Goal: Task Accomplishment & Management: Use online tool/utility

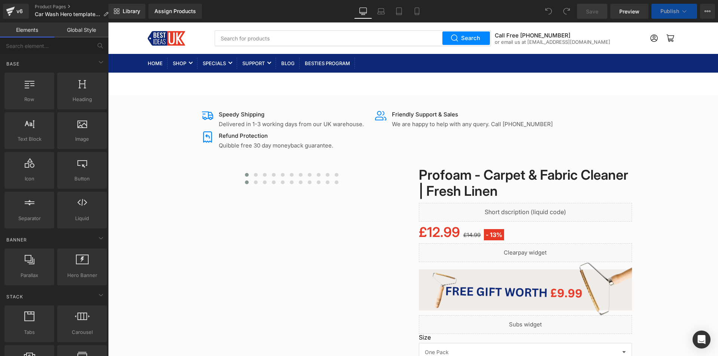
select select "Anthracite Satin"
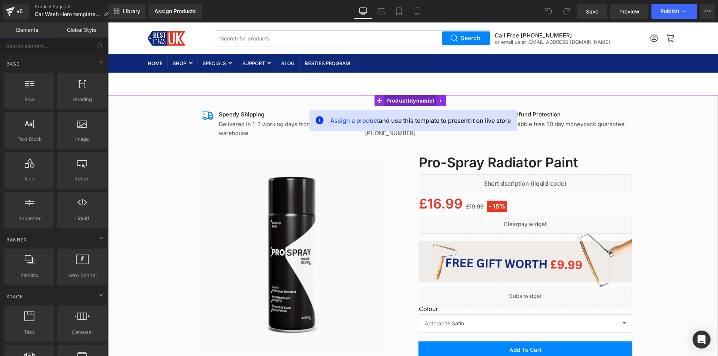
click at [420, 100] on span "Product" at bounding box center [411, 100] width 52 height 11
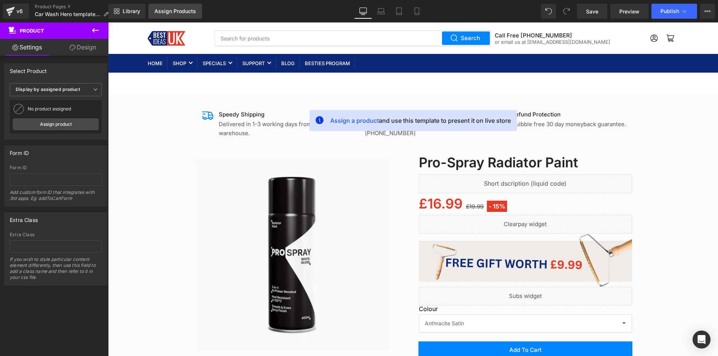
click at [178, 13] on div "Assign Products" at bounding box center [175, 11] width 42 height 6
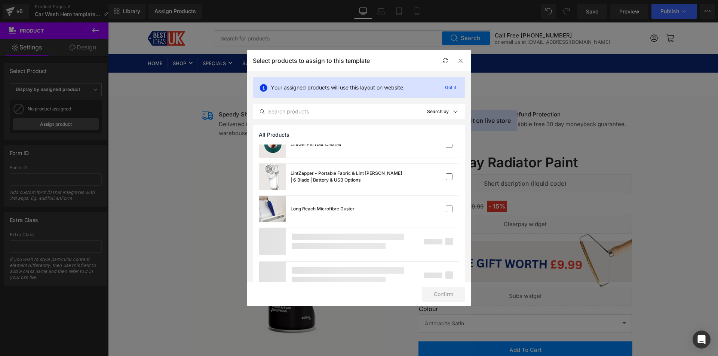
scroll to position [679, 0]
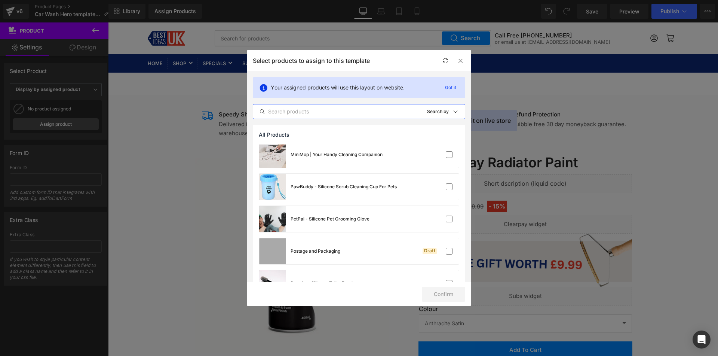
click at [369, 111] on input "text" at bounding box center [337, 111] width 168 height 9
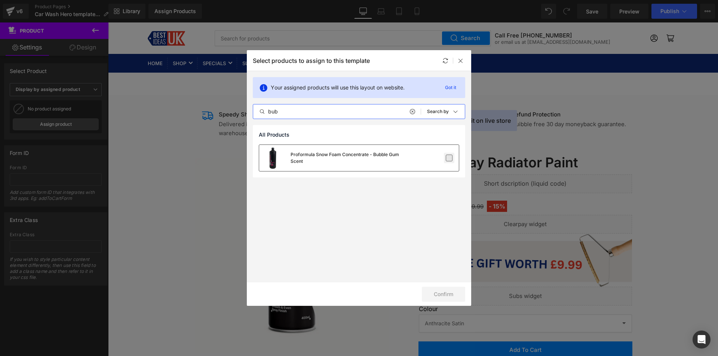
type input "bub"
click at [452, 161] on label at bounding box center [449, 157] width 7 height 7
click at [449, 158] on input "checkbox" at bounding box center [449, 158] width 0 height 0
click at [444, 294] on button "Confirm" at bounding box center [443, 294] width 43 height 15
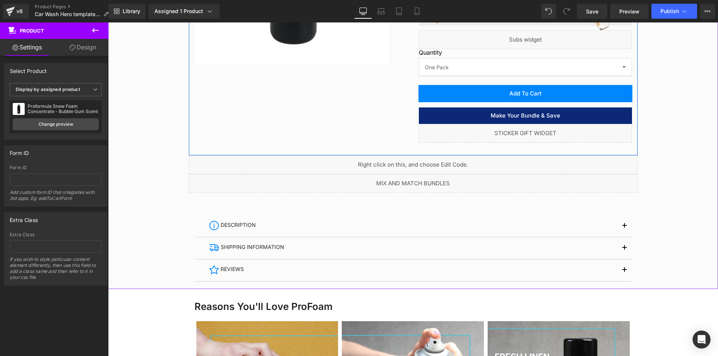
scroll to position [299, 0]
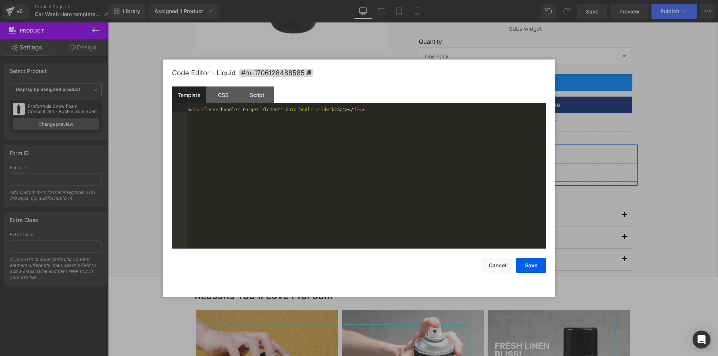
click at [419, 170] on div "Liquid" at bounding box center [413, 172] width 449 height 19
drag, startPoint x: 251, startPoint y: 112, endPoint x: 162, endPoint y: 107, distance: 89.2
click at [162, 107] on body "Product You are previewing how the will restyle your page. You can not edit Ele…" at bounding box center [359, 178] width 718 height 356
click at [536, 270] on button "Save" at bounding box center [531, 265] width 30 height 15
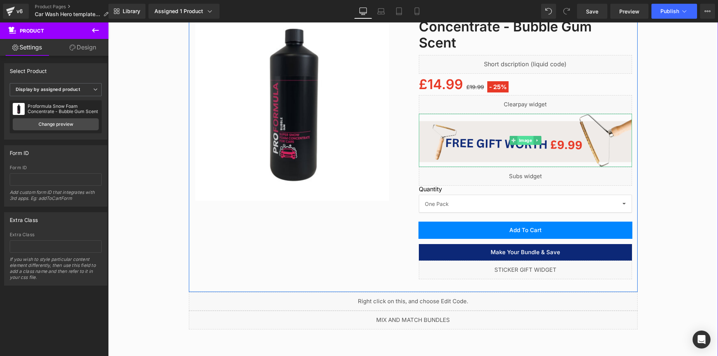
scroll to position [150, 0]
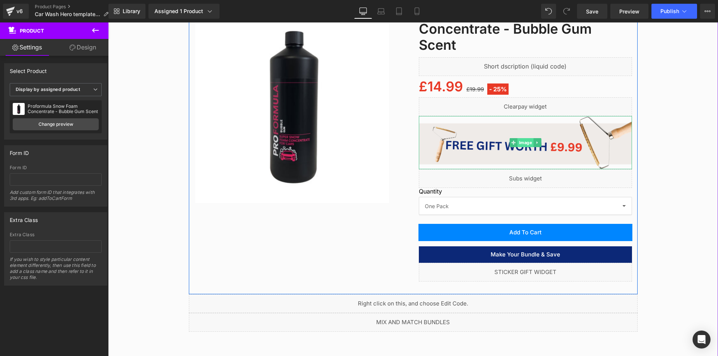
click at [522, 143] on span "Image" at bounding box center [525, 142] width 16 height 9
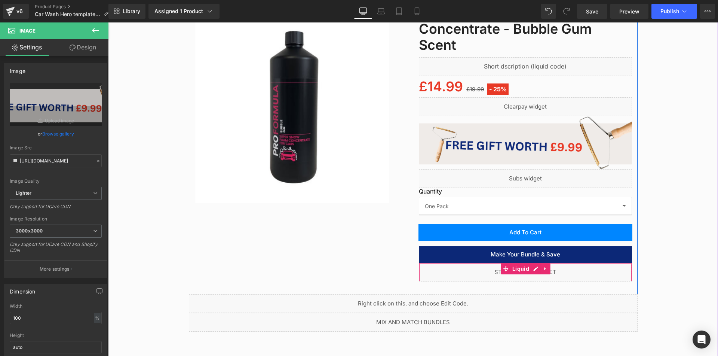
click at [532, 267] on div "Liquid" at bounding box center [525, 272] width 213 height 19
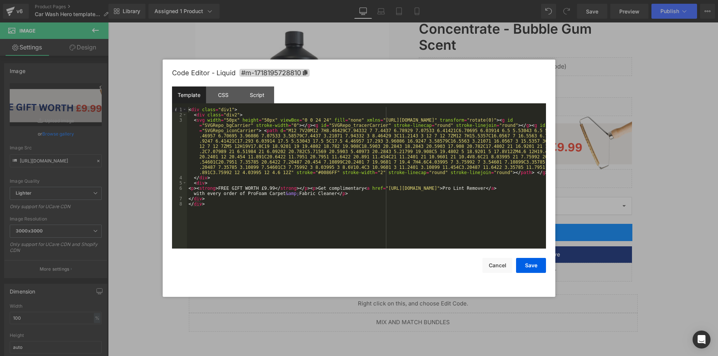
click at [310, 178] on div "< div class = "div1" > < div class = "div2" > < svg width = "50px" height = "50…" at bounding box center [366, 183] width 359 height 152
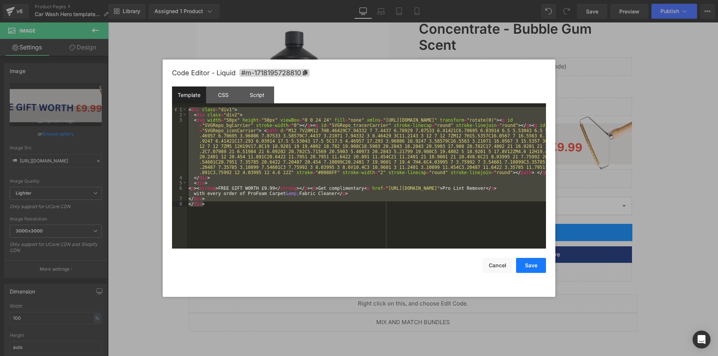
click at [525, 266] on button "Save" at bounding box center [531, 265] width 30 height 15
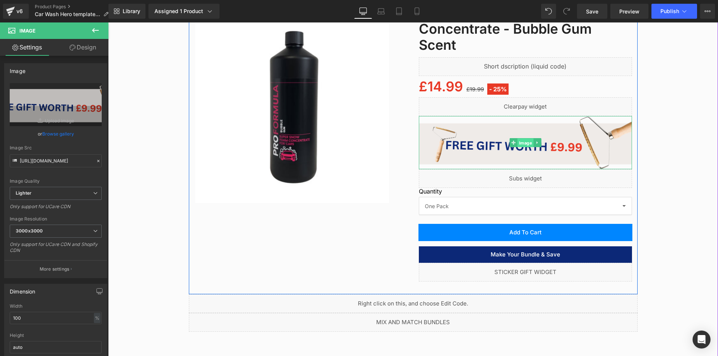
click at [522, 142] on span "Image" at bounding box center [525, 142] width 16 height 9
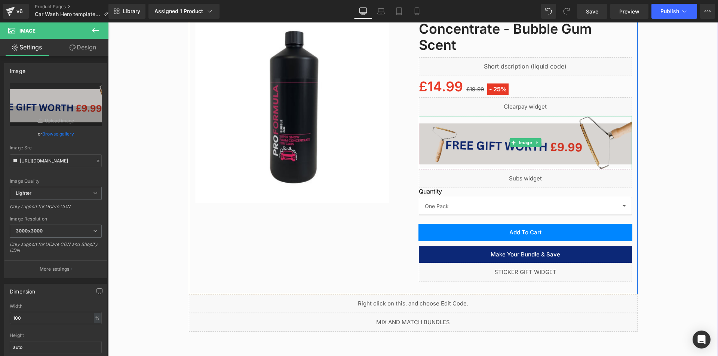
click at [493, 138] on img at bounding box center [525, 142] width 213 height 53
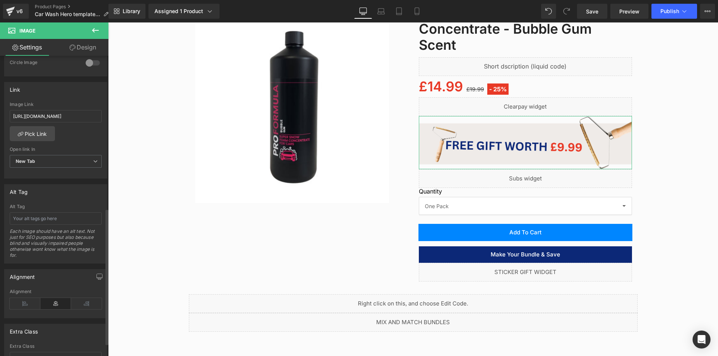
scroll to position [299, 0]
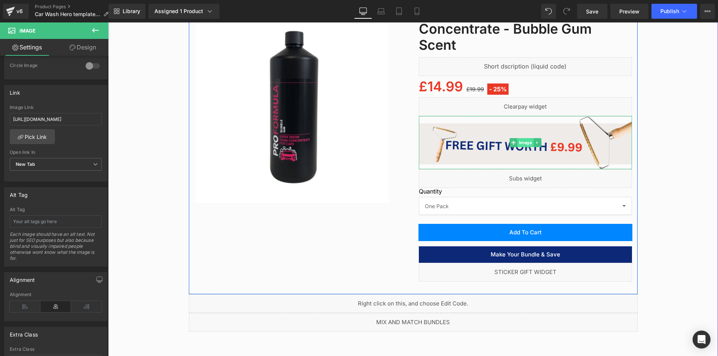
click at [520, 139] on span "Image" at bounding box center [525, 142] width 16 height 9
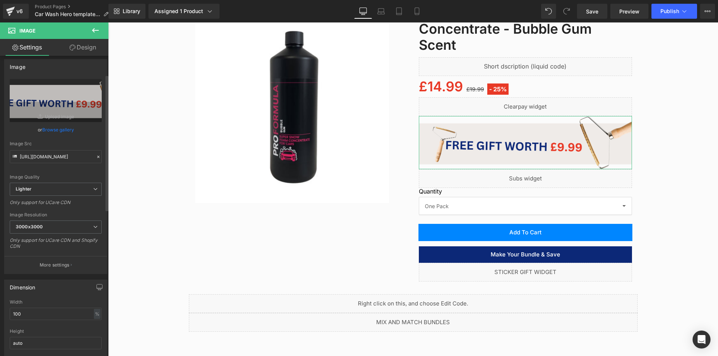
scroll to position [0, 0]
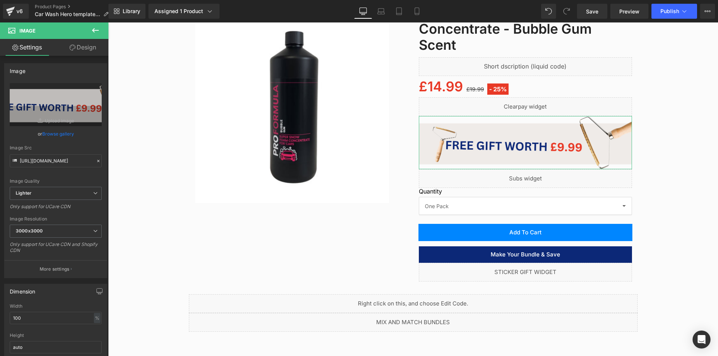
click at [92, 40] on link "Design" at bounding box center [83, 47] width 54 height 17
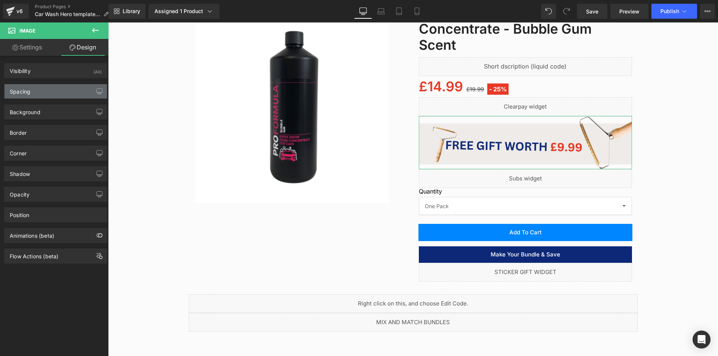
click at [65, 92] on div "Spacing" at bounding box center [55, 91] width 102 height 14
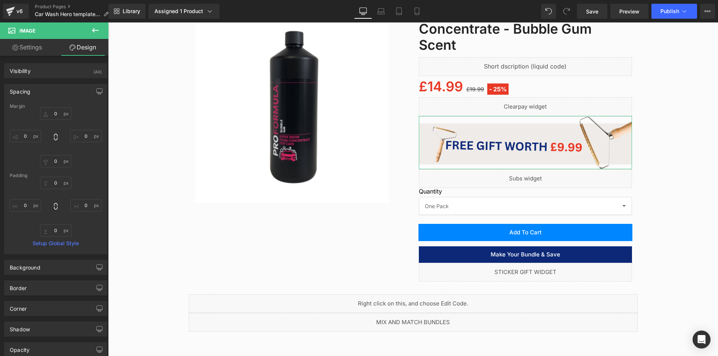
click at [70, 90] on div "Spacing" at bounding box center [55, 91] width 102 height 14
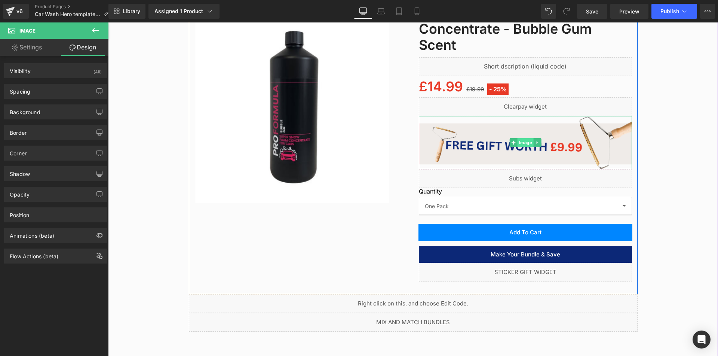
click at [522, 143] on span "Image" at bounding box center [525, 142] width 16 height 9
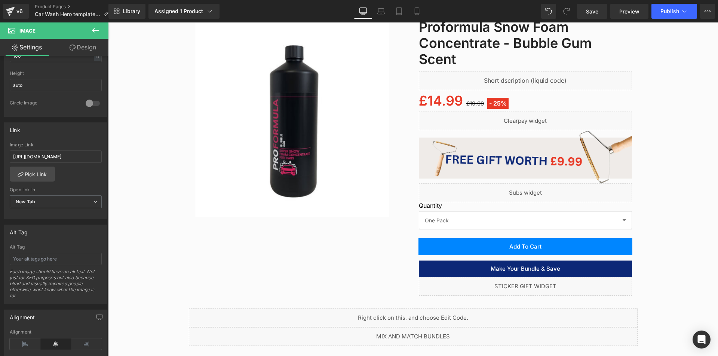
scroll to position [150, 0]
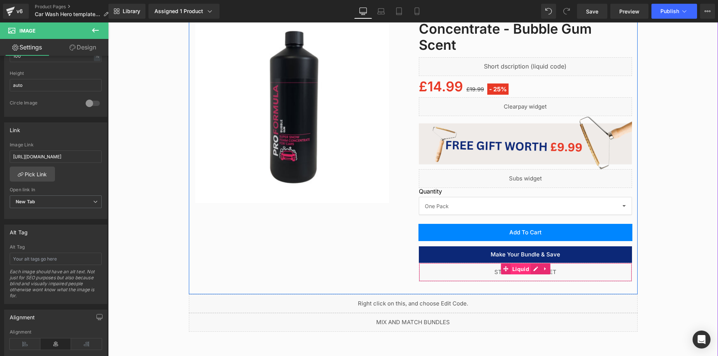
click at [523, 268] on span "Liquid" at bounding box center [521, 268] width 21 height 11
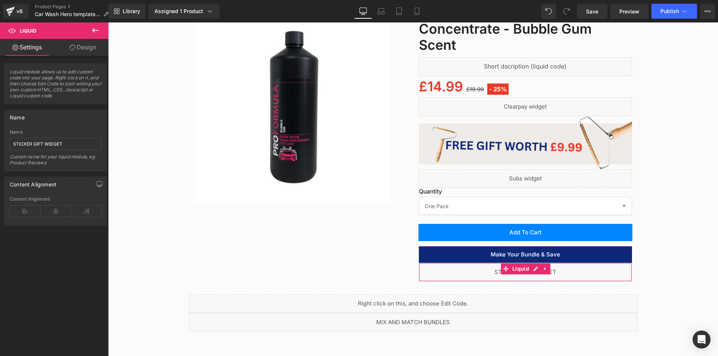
click at [80, 46] on link "Design" at bounding box center [83, 47] width 54 height 17
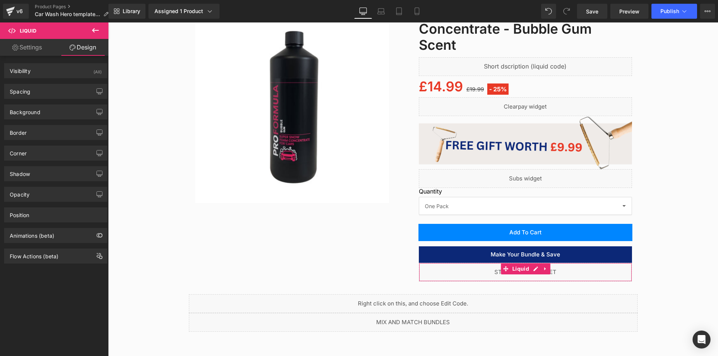
type input "0"
type input "24"
type input "0"
type input "20"
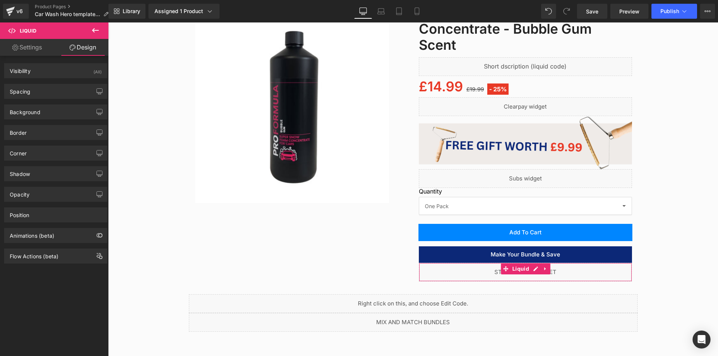
type input "0"
click at [67, 91] on div "Spacing" at bounding box center [55, 91] width 102 height 14
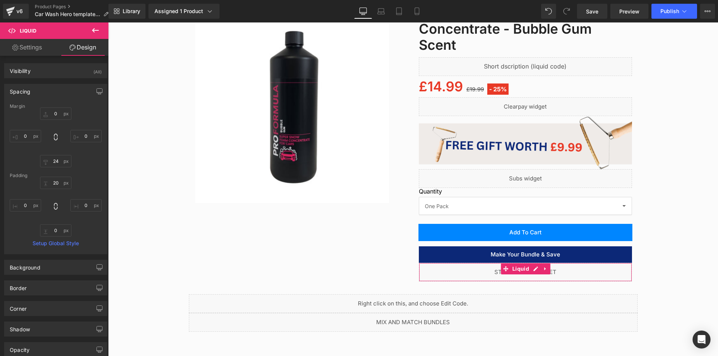
click at [67, 91] on div "Spacing" at bounding box center [55, 91] width 102 height 14
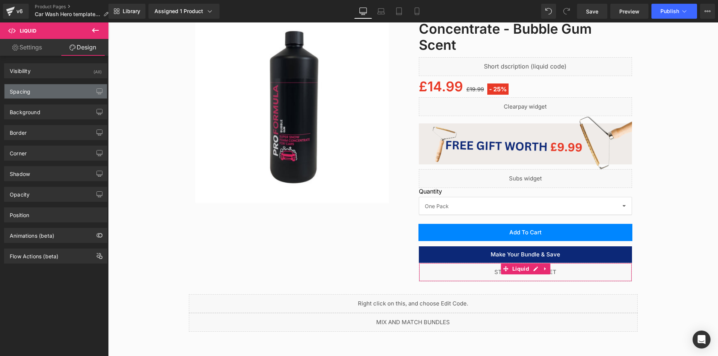
click at [71, 91] on div "Spacing" at bounding box center [55, 91] width 102 height 14
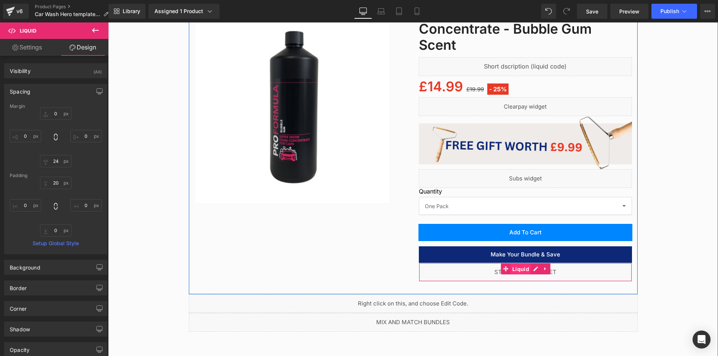
click at [521, 270] on span "Liquid" at bounding box center [521, 268] width 21 height 11
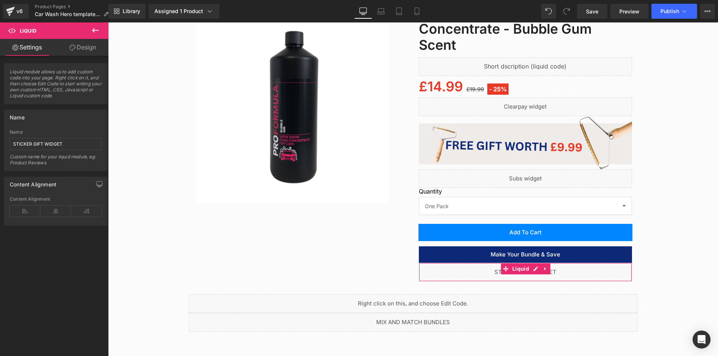
click at [68, 40] on link "Design" at bounding box center [83, 47] width 54 height 17
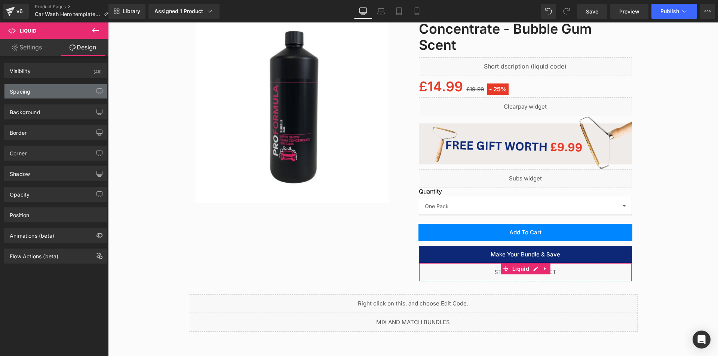
type input "0"
type input "24"
type input "0"
type input "20"
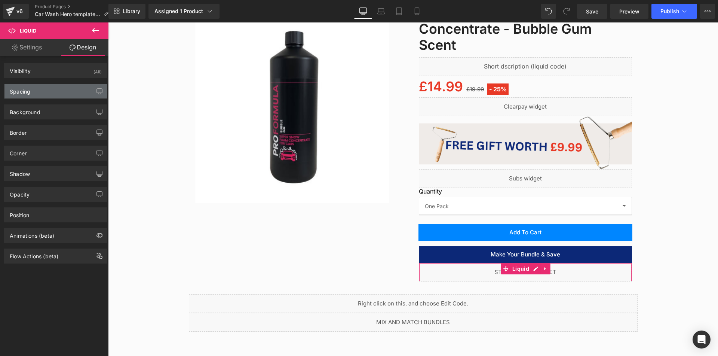
type input "0"
click at [45, 88] on div "Spacing" at bounding box center [55, 91] width 102 height 14
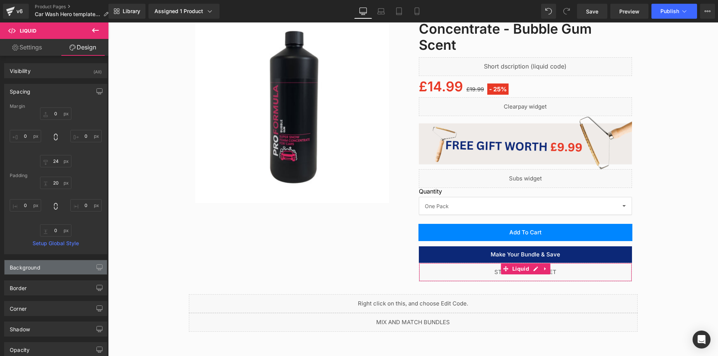
click at [64, 272] on div "Background" at bounding box center [55, 267] width 102 height 14
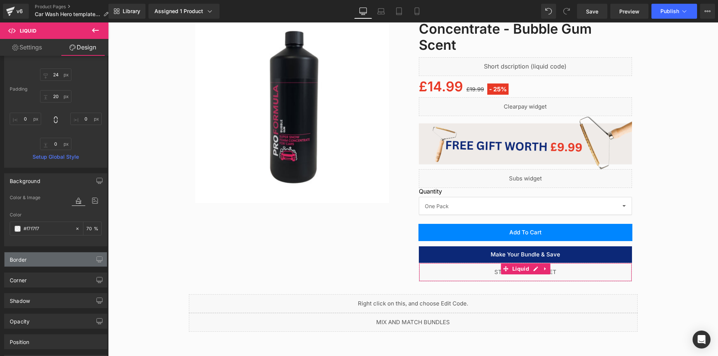
scroll to position [112, 0]
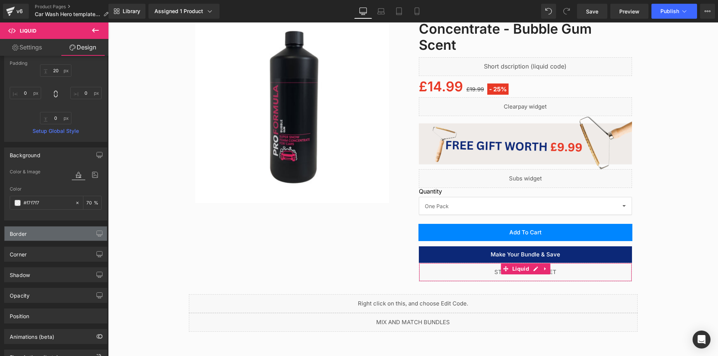
click at [45, 235] on div "Border" at bounding box center [55, 233] width 102 height 14
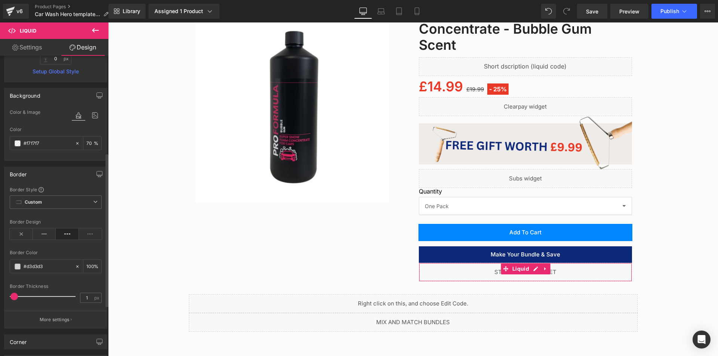
scroll to position [224, 0]
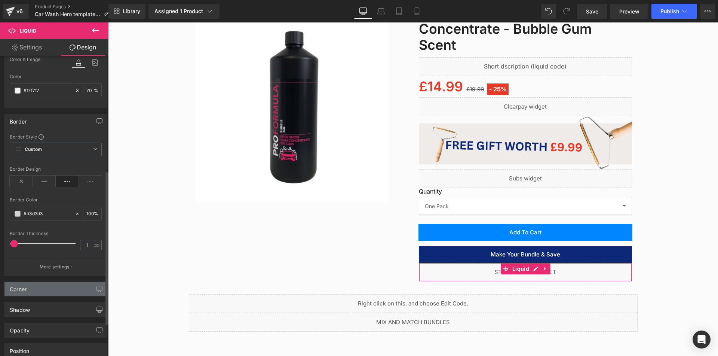
click at [65, 288] on div "Corner" at bounding box center [55, 289] width 102 height 14
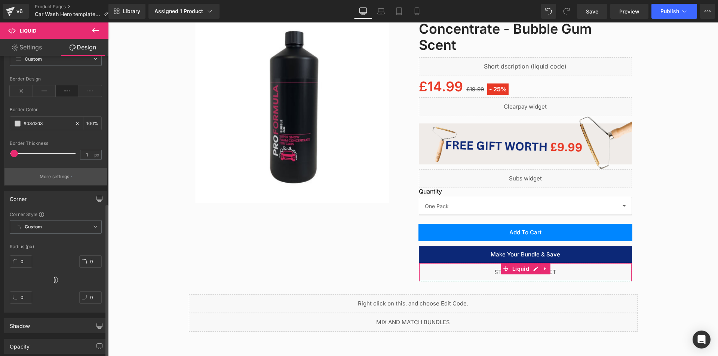
scroll to position [337, 0]
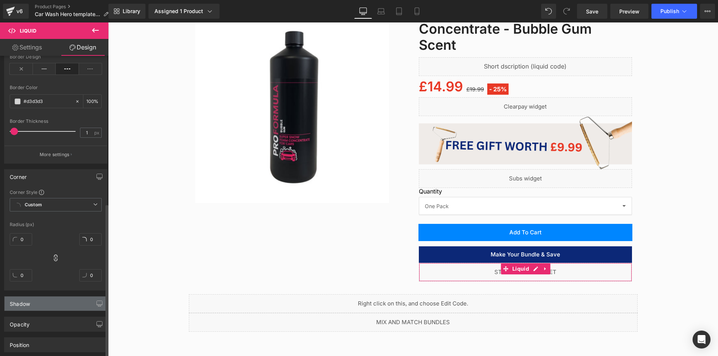
click at [35, 302] on div "Shadow" at bounding box center [55, 303] width 102 height 14
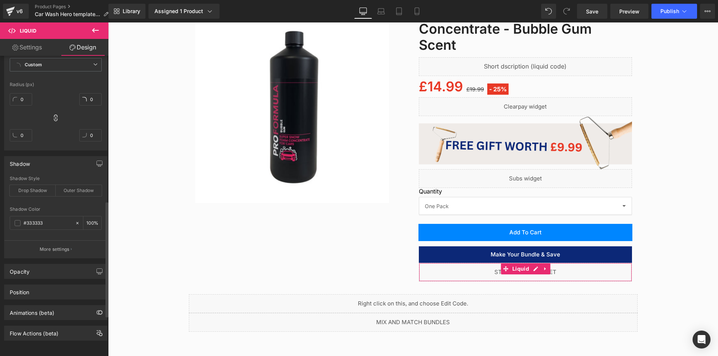
scroll to position [482, 0]
click at [39, 43] on link "Settings" at bounding box center [27, 47] width 54 height 17
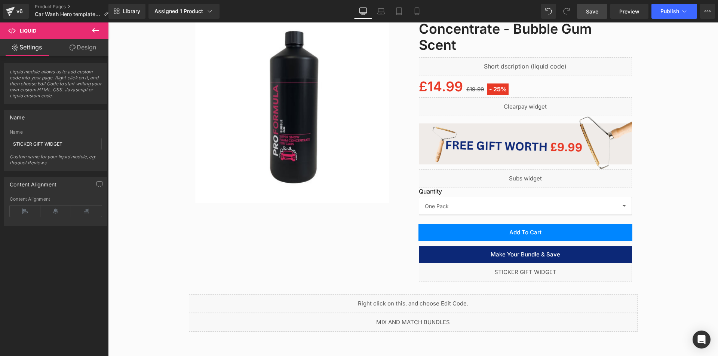
click at [598, 13] on span "Save" at bounding box center [592, 11] width 12 height 8
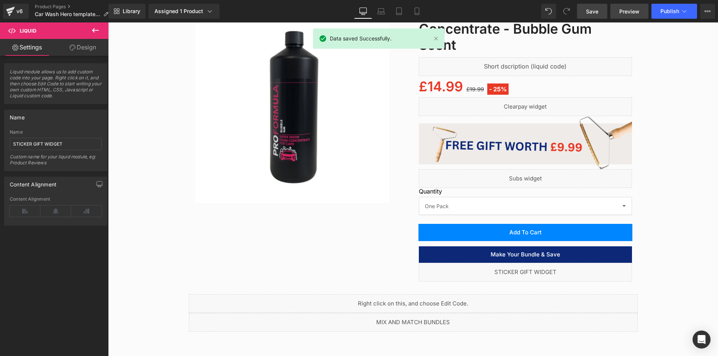
click at [619, 9] on link "Preview" at bounding box center [629, 11] width 38 height 15
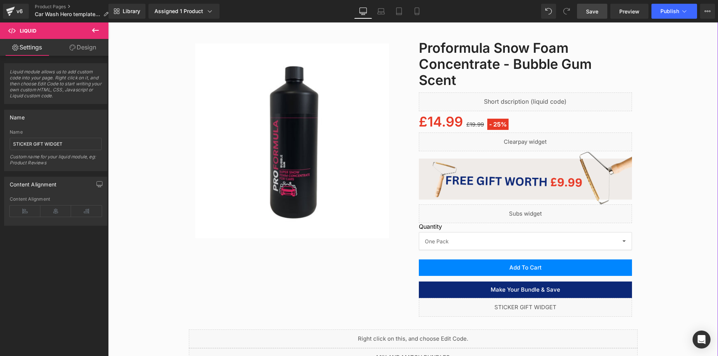
scroll to position [112, 0]
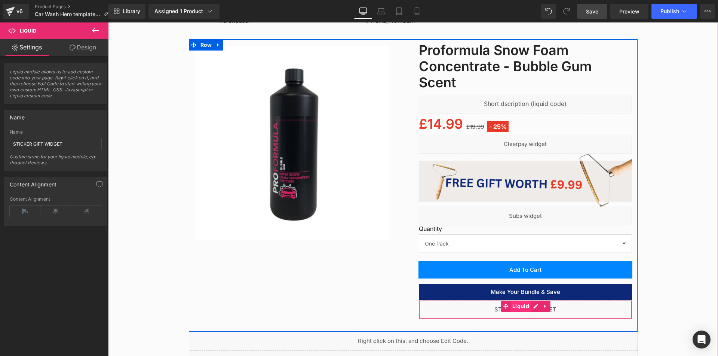
click at [515, 307] on span "Liquid" at bounding box center [521, 305] width 21 height 11
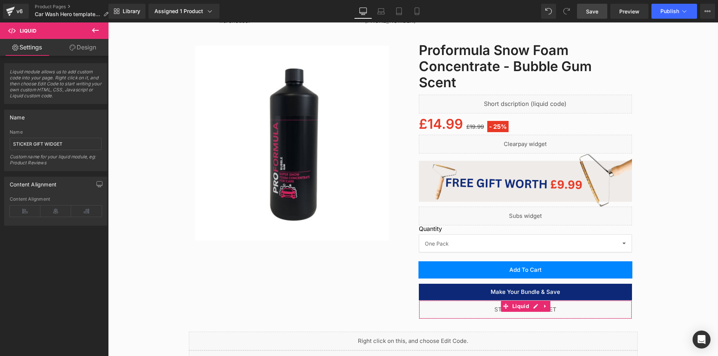
click at [76, 45] on link "Design" at bounding box center [83, 47] width 54 height 17
type input "0"
type input "24"
type input "0"
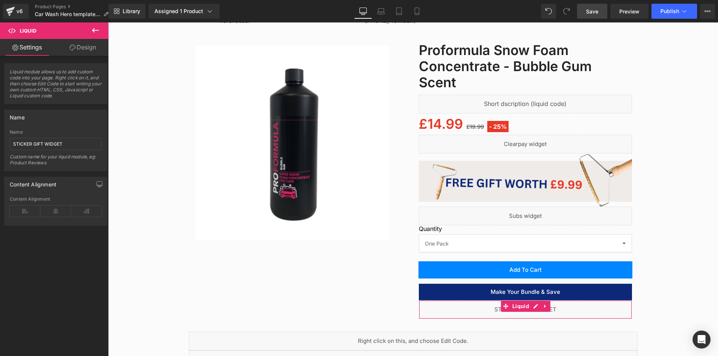
type input "20"
type input "0"
type input "70"
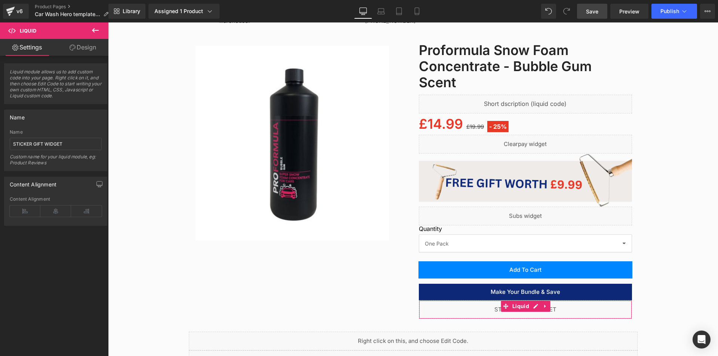
type input "100"
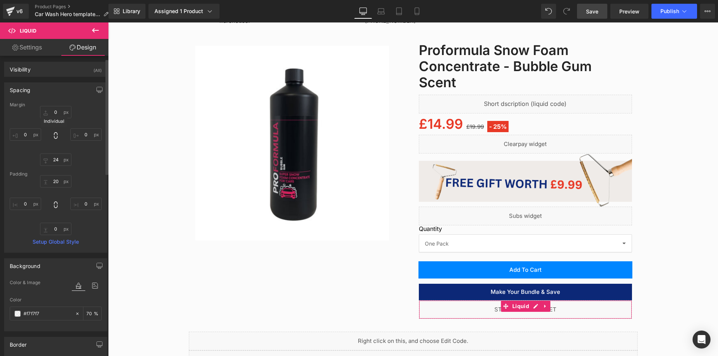
scroll to position [0, 0]
click at [81, 91] on div "Spacing" at bounding box center [55, 91] width 102 height 14
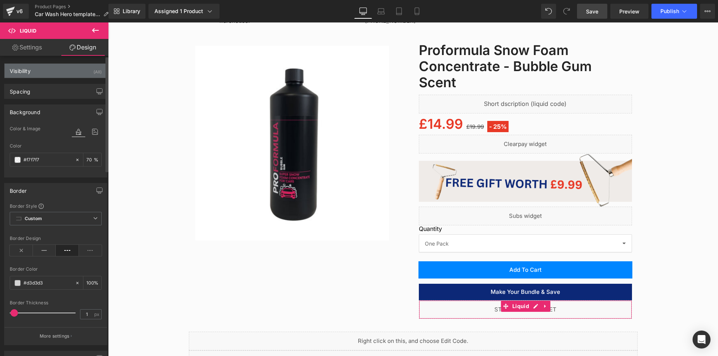
click at [71, 73] on div "Visibility (All)" at bounding box center [55, 71] width 102 height 14
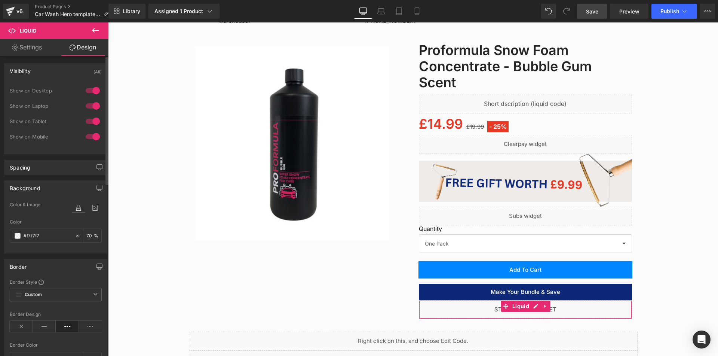
drag, startPoint x: 72, startPoint y: 69, endPoint x: 67, endPoint y: 71, distance: 5.0
click at [72, 69] on div "Visibility (All)" at bounding box center [55, 71] width 102 height 14
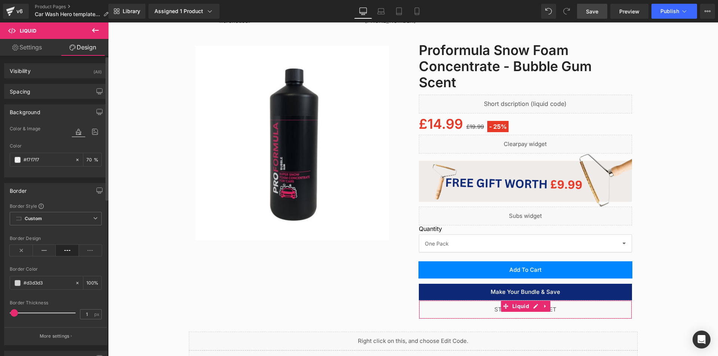
click at [53, 113] on div "Background" at bounding box center [55, 112] width 102 height 14
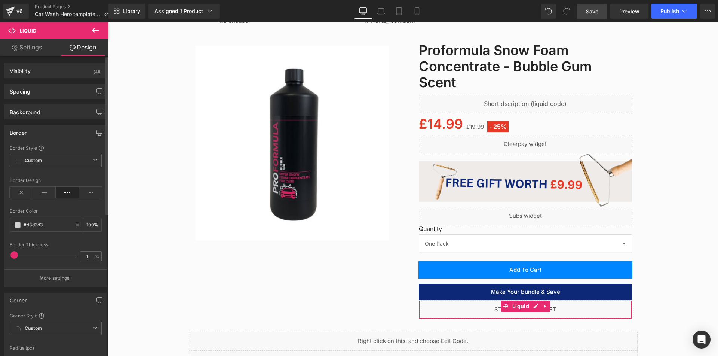
click at [56, 131] on div "Border" at bounding box center [55, 132] width 102 height 14
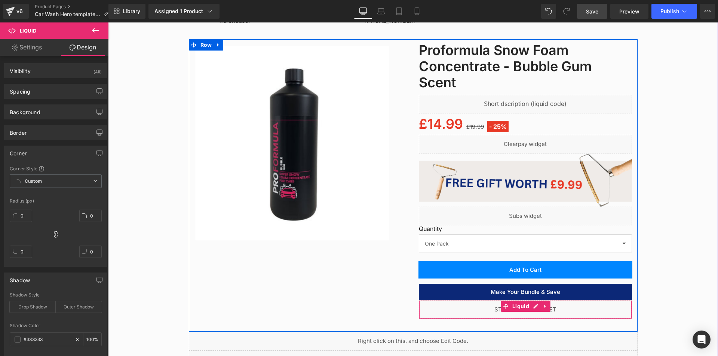
click at [532, 304] on div "Liquid" at bounding box center [525, 309] width 213 height 19
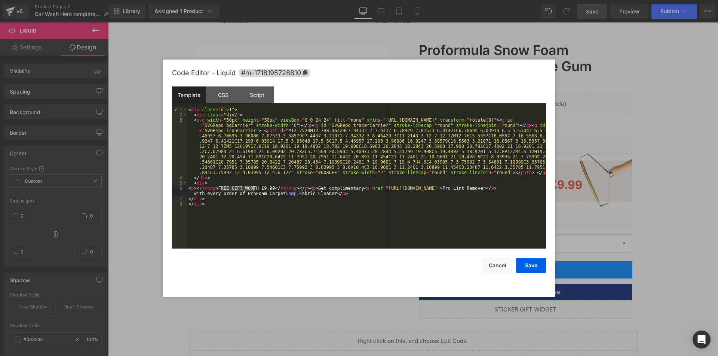
drag, startPoint x: 221, startPoint y: 187, endPoint x: 252, endPoint y: 190, distance: 31.6
click at [252, 190] on div "< div class = "div1" > < div class = "div2" > < svg width = "50px" height = "50…" at bounding box center [366, 183] width 359 height 152
click at [239, 201] on div "< div class = "div1" > < div class = "div2" > < svg width = "50px" height = "50…" at bounding box center [366, 183] width 359 height 152
click at [192, 30] on div at bounding box center [359, 178] width 718 height 356
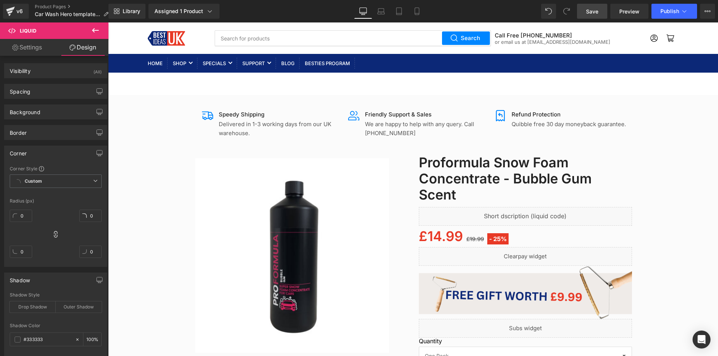
click at [93, 31] on icon at bounding box center [95, 30] width 9 height 9
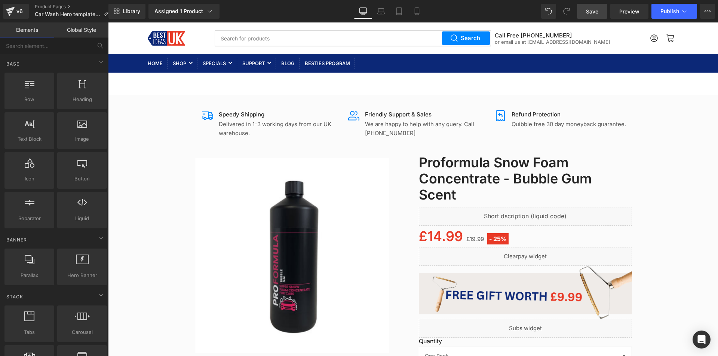
click at [78, 33] on link "Global Style" at bounding box center [81, 29] width 54 height 15
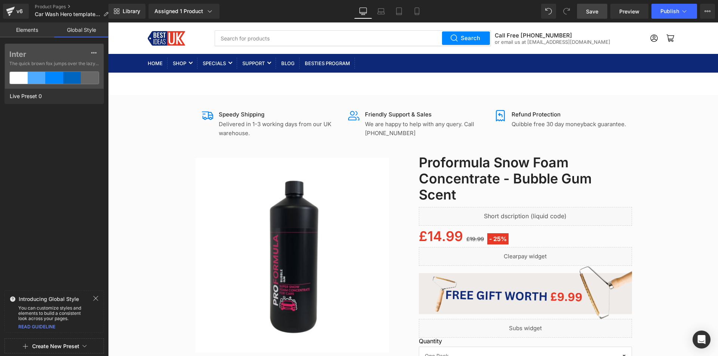
click at [24, 31] on link "Elements" at bounding box center [27, 29] width 54 height 15
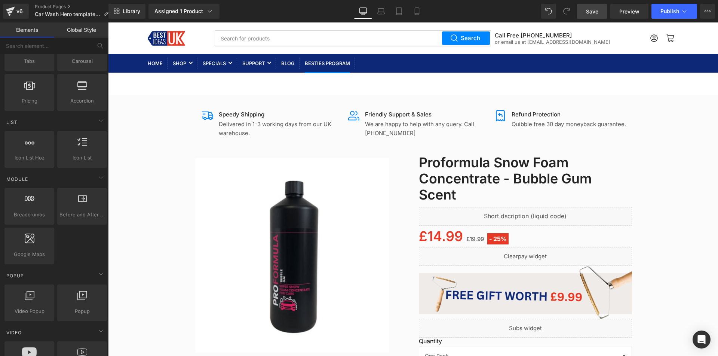
scroll to position [262, 0]
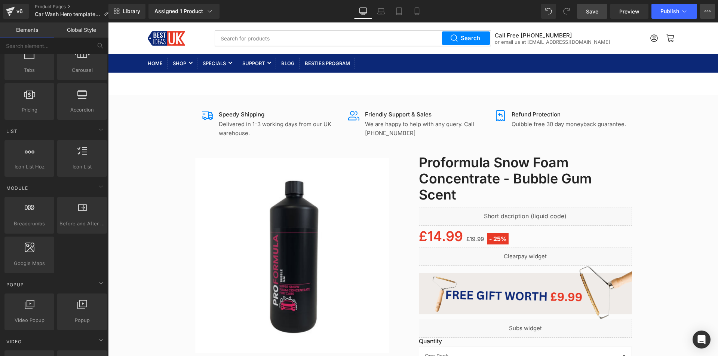
click at [702, 10] on button "View Live Page View with current Template Save Template to Library Schedule Pub…" at bounding box center [707, 11] width 15 height 15
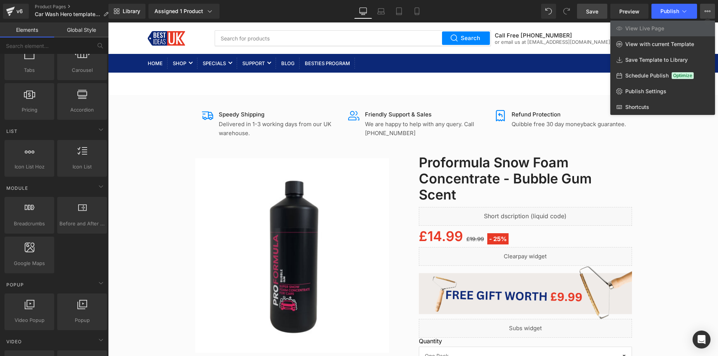
click at [708, 8] on icon at bounding box center [708, 11] width 6 height 6
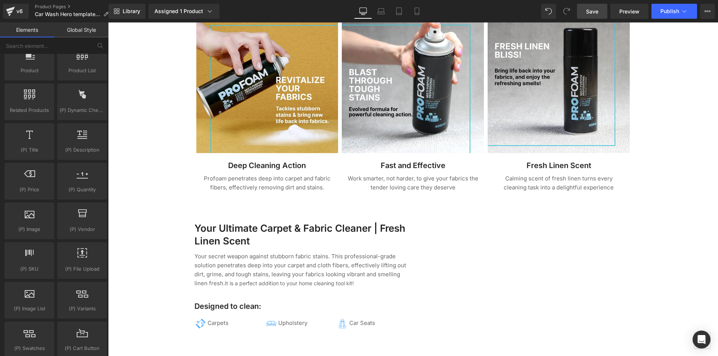
scroll to position [602, 0]
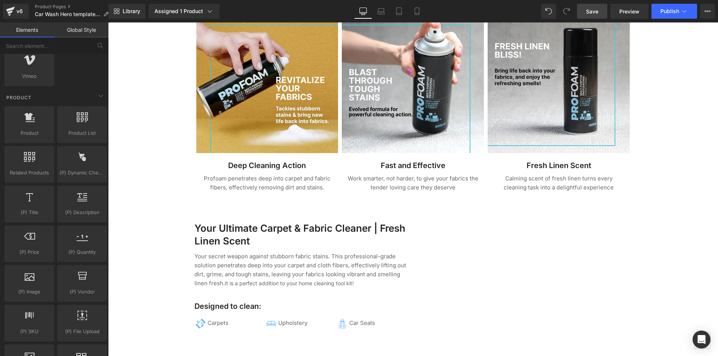
click at [77, 34] on link "Global Style" at bounding box center [81, 29] width 54 height 15
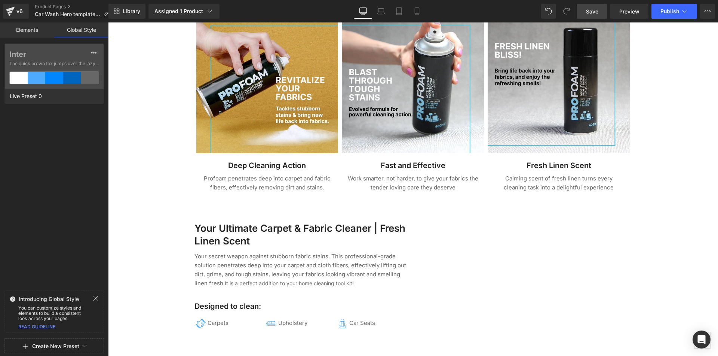
click at [31, 33] on link "Elements" at bounding box center [27, 29] width 54 height 15
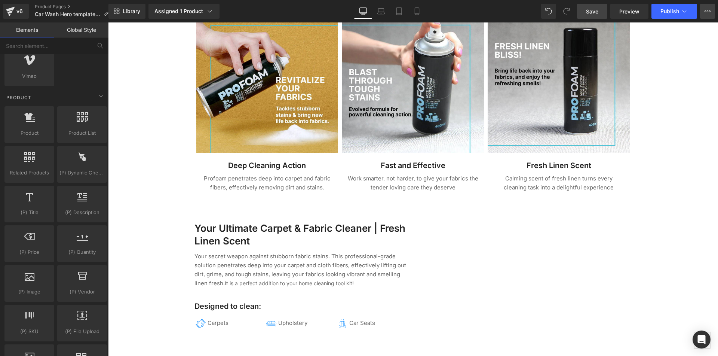
click at [706, 10] on icon at bounding box center [708, 11] width 6 height 6
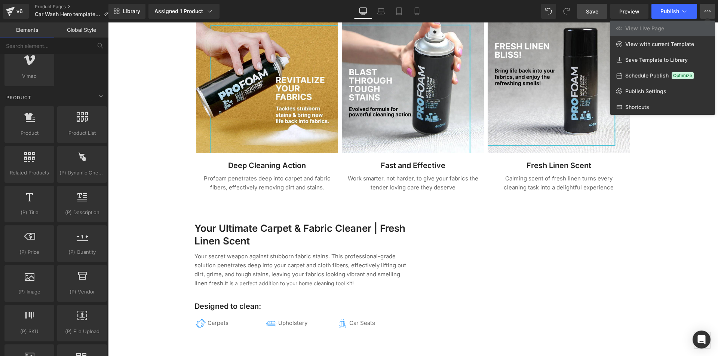
click at [706, 10] on icon at bounding box center [708, 11] width 6 height 6
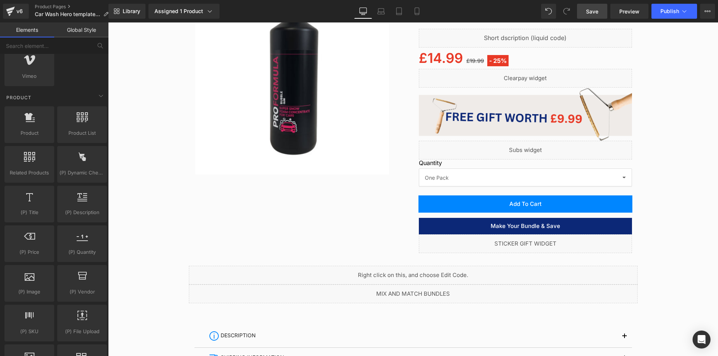
scroll to position [184, 0]
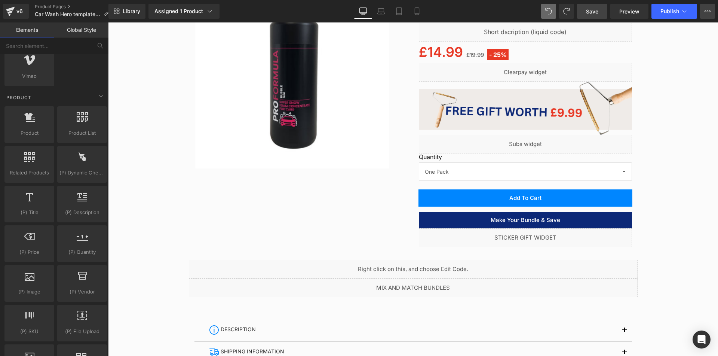
click at [713, 14] on button "View Live Page View with current Template Save Template to Library Schedule Pub…" at bounding box center [707, 11] width 15 height 15
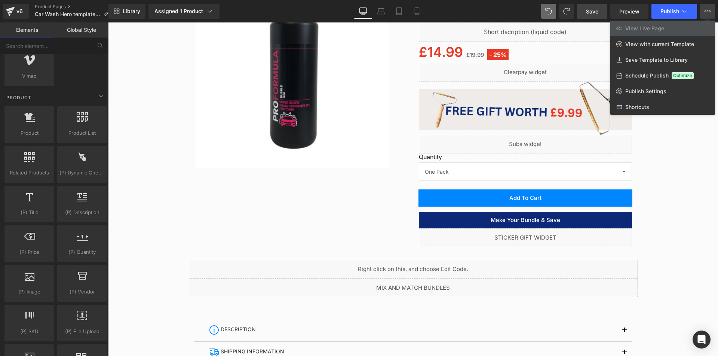
click at [523, 10] on div "Library Assigned 1 Product Product Preview Proformula Snow Foam Concentrate - B…" at bounding box center [413, 11] width 610 height 15
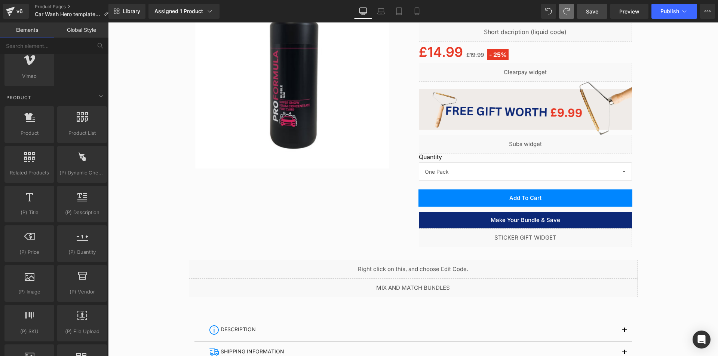
drag, startPoint x: 555, startPoint y: 10, endPoint x: 564, endPoint y: 6, distance: 9.7
click at [685, 12] on icon at bounding box center [684, 10] width 7 height 7
drag, startPoint x: 796, startPoint y: 186, endPoint x: 687, endPoint y: 162, distance: 110.7
click at [706, 11] on icon at bounding box center [706, 10] width 2 height 1
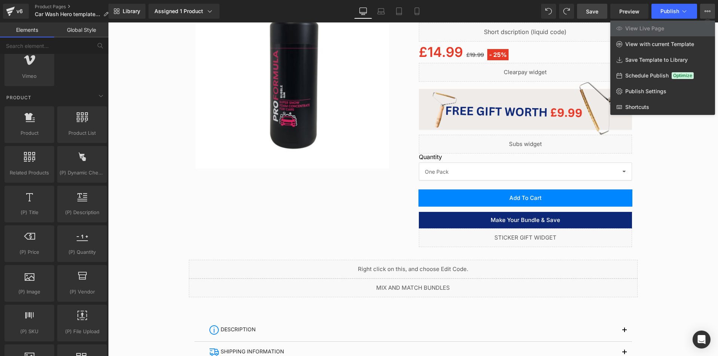
click at [706, 11] on icon at bounding box center [706, 10] width 2 height 1
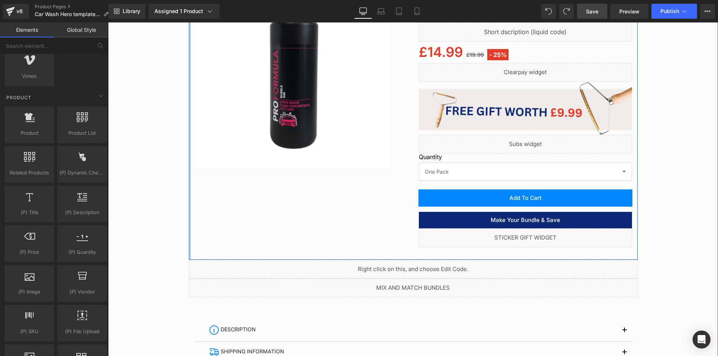
click at [122, 106] on div "Image Speedy Shipping Heading Delivered in 1-3 working days from our UK warehou…" at bounding box center [413, 152] width 610 height 475
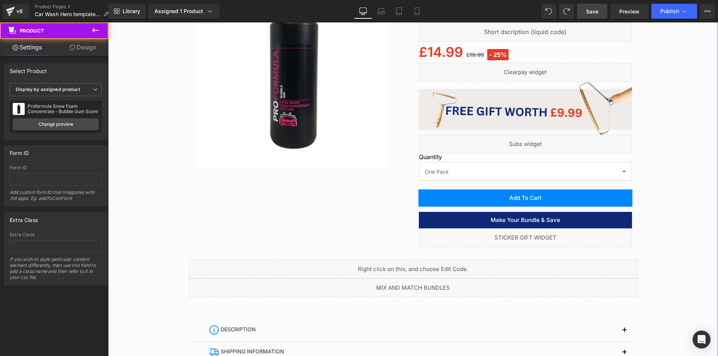
click at [167, 156] on div "Image Speedy Shipping Heading Delivered in 1-3 working days from our UK warehou…" at bounding box center [413, 152] width 610 height 475
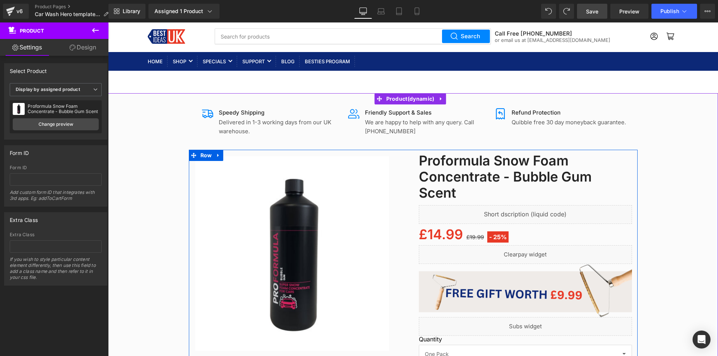
scroll to position [0, 0]
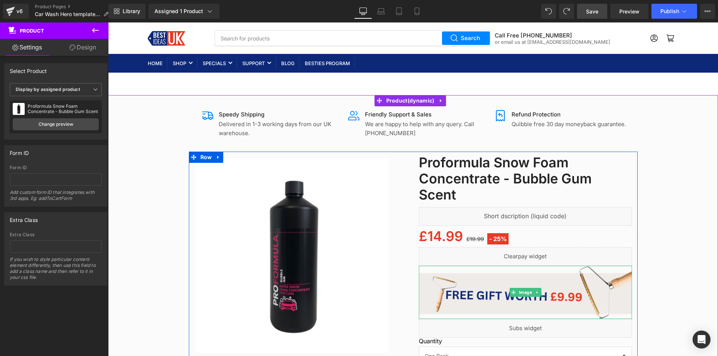
drag, startPoint x: 524, startPoint y: 292, endPoint x: 371, endPoint y: 275, distance: 154.3
click at [524, 292] on span "Image" at bounding box center [525, 292] width 16 height 9
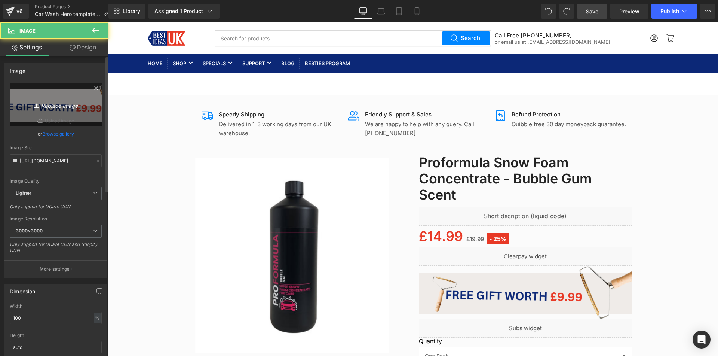
click at [53, 104] on icon "Replace Image" at bounding box center [56, 104] width 60 height 9
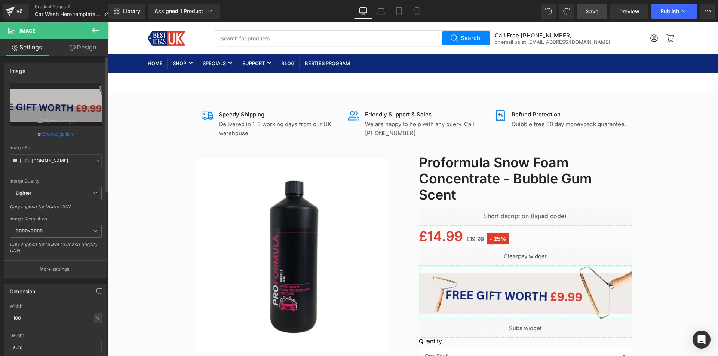
click at [64, 131] on link "Browse gallery" at bounding box center [58, 133] width 32 height 13
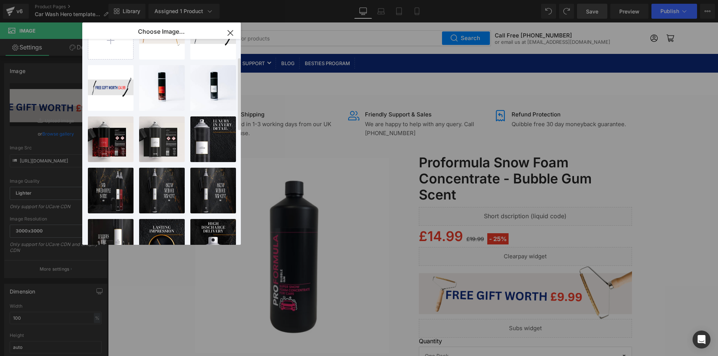
scroll to position [187, 0]
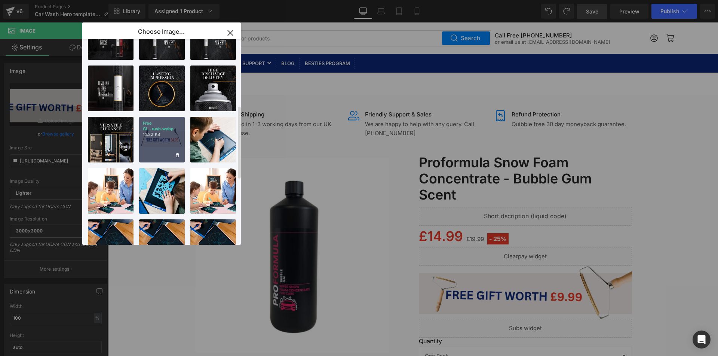
click at [147, 135] on p "14.22 KB" at bounding box center [162, 135] width 38 height 6
type input "https://ucarecdn.com/92216f33-9a0b-44a1-be98-74bbd486d0e2/-/format/auto/-/previ…"
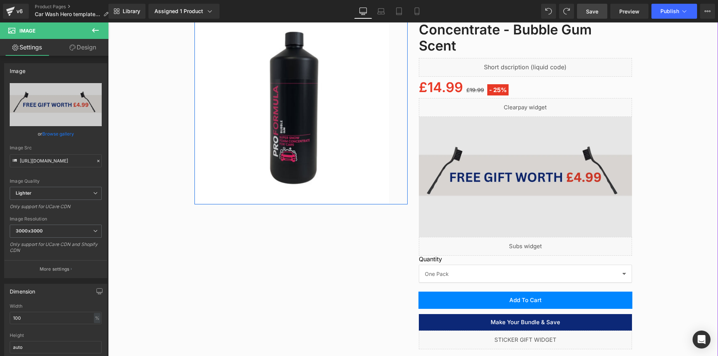
scroll to position [150, 0]
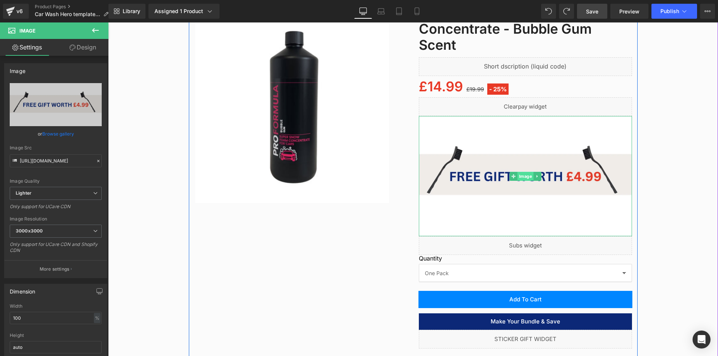
click at [521, 177] on span "Image" at bounding box center [525, 176] width 16 height 9
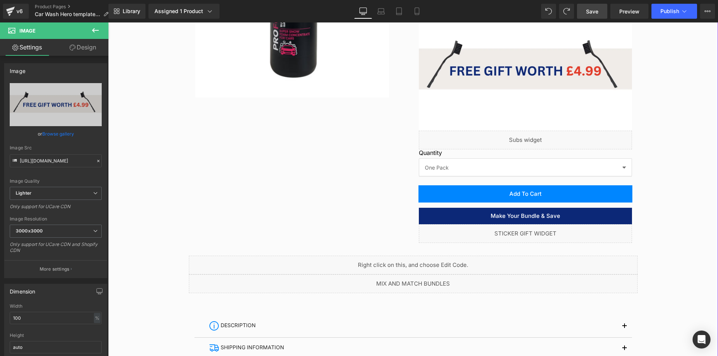
scroll to position [262, 0]
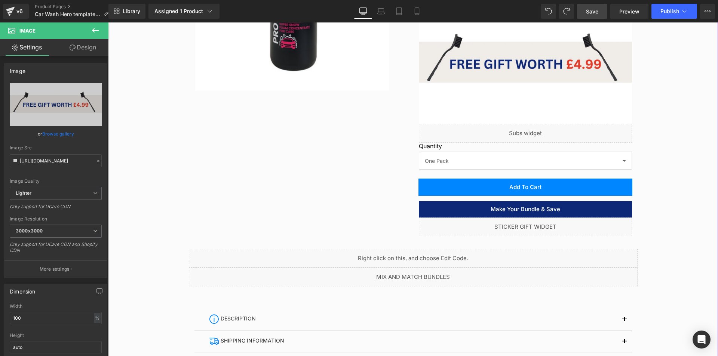
click at [521, 229] on div "Liquid" at bounding box center [525, 226] width 213 height 19
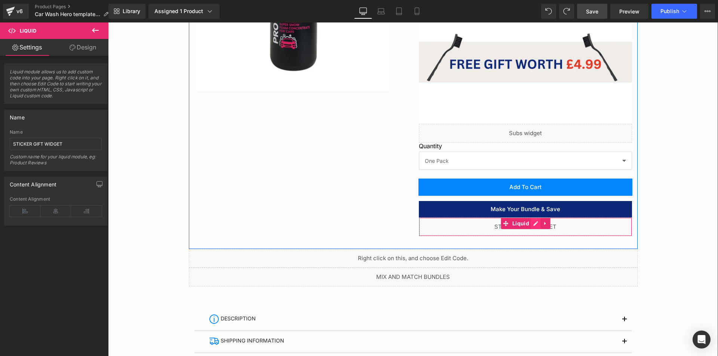
click at [534, 223] on div "Liquid" at bounding box center [525, 226] width 213 height 19
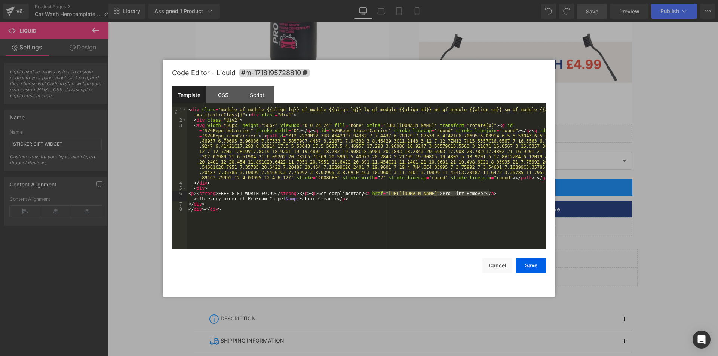
drag, startPoint x: 373, startPoint y: 194, endPoint x: 490, endPoint y: 194, distance: 116.7
click at [490, 194] on div "< div class = "module gf_module-{{align_lg}} gf_module-{{align_lg}}-lg gf_modul…" at bounding box center [366, 185] width 359 height 157
drag, startPoint x: 193, startPoint y: 198, endPoint x: 223, endPoint y: 198, distance: 29.9
click at [223, 198] on div "< div class = "module gf_module-{{align_lg}} gf_module-{{align_lg}}-lg gf_modul…" at bounding box center [366, 185] width 359 height 157
click at [260, 196] on div "< div class = "module gf_module-{{align_lg}} gf_module-{{align_lg}}-lg gf_modul…" at bounding box center [366, 185] width 359 height 157
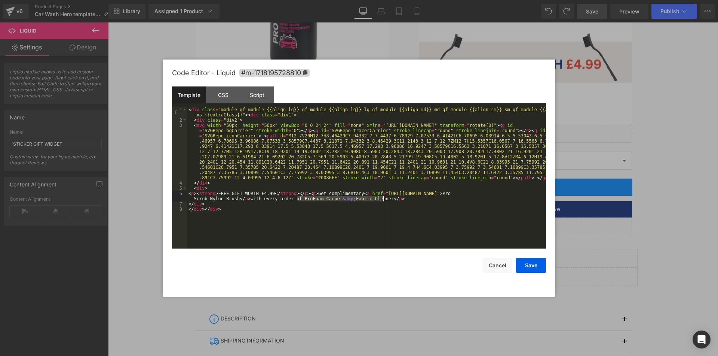
drag, startPoint x: 297, startPoint y: 199, endPoint x: 383, endPoint y: 199, distance: 86.0
click at [383, 199] on div "< div class = "module gf_module-{{align_lg}} gf_module-{{align_lg}}-lg gf_modul…" at bounding box center [366, 185] width 359 height 157
click at [534, 260] on button "Save" at bounding box center [531, 265] width 30 height 15
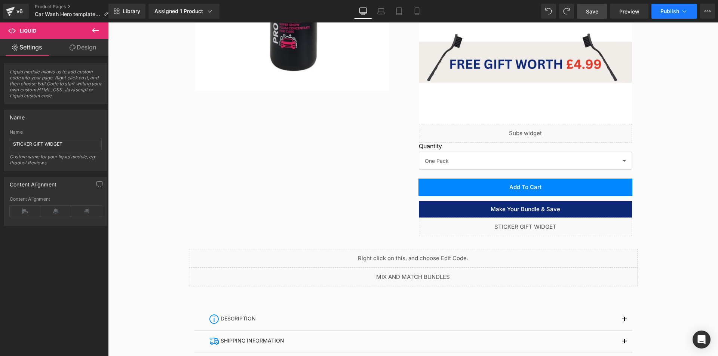
click at [667, 9] on span "Publish" at bounding box center [670, 11] width 19 height 6
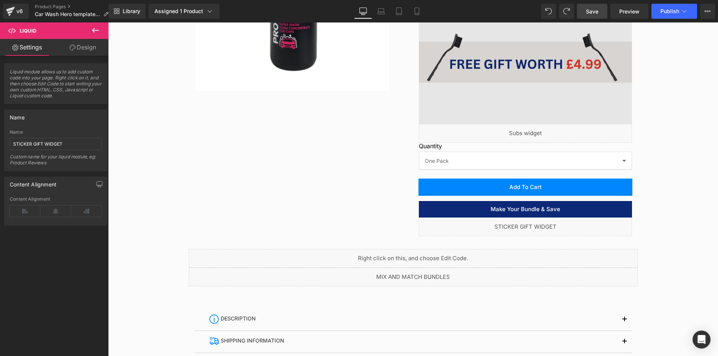
drag, startPoint x: 623, startPoint y: 132, endPoint x: 526, endPoint y: 81, distance: 109.6
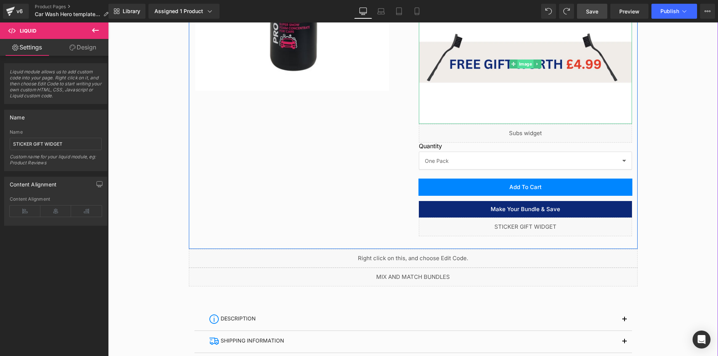
click at [520, 67] on span "Image" at bounding box center [525, 63] width 16 height 9
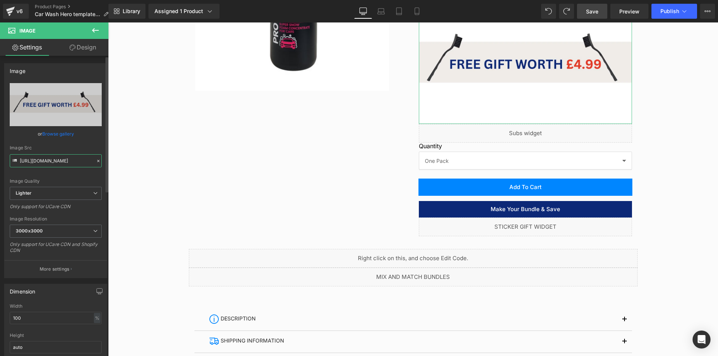
click at [66, 160] on input "https://ucarecdn.com/92216f33-9a0b-44a1-be98-74bbd486d0e2/-/format/auto/-/previ…" at bounding box center [56, 160] width 92 height 13
click at [52, 172] on div "Image Quality Lighter Lightest Lighter Lighter Lightest Only support for UCare …" at bounding box center [56, 135] width 92 height 104
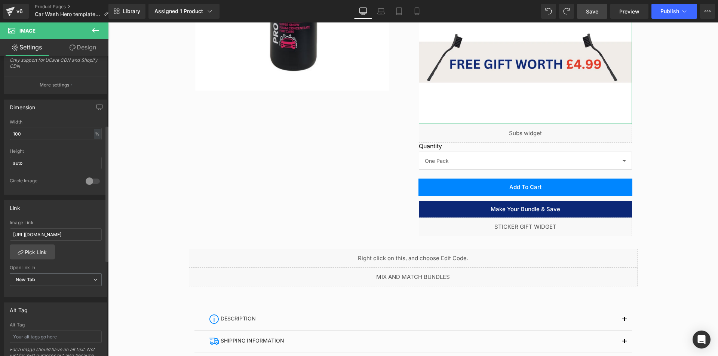
scroll to position [187, 0]
click at [67, 229] on input "https://bestideasuk.co.uk/products/lint-remover" at bounding box center [56, 231] width 92 height 12
paste input "pro-scrub-nylon-wire-brush"
type input "https://bestideasuk.co.uk/products/pro-scrub-nylon-wire-brush"
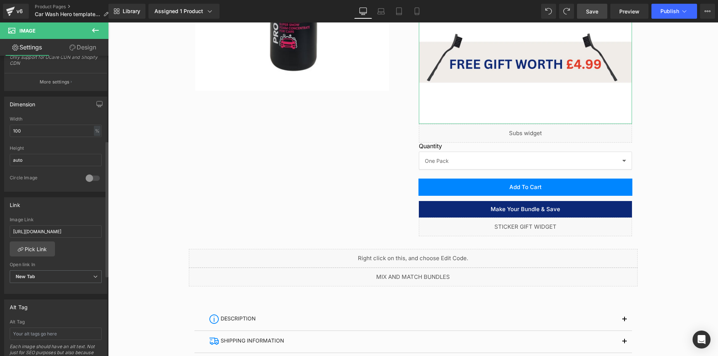
click at [79, 215] on div "Link https://bestideasuk.co.uk/products/pro-scrub-nylon-wire-brush Image Link h…" at bounding box center [55, 245] width 103 height 97
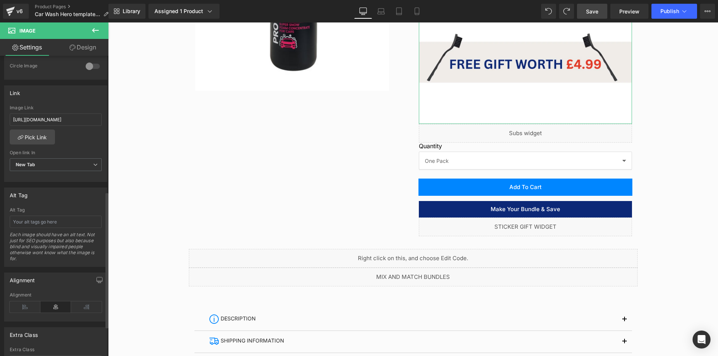
scroll to position [299, 0]
click at [588, 12] on span "Save" at bounding box center [592, 11] width 12 height 8
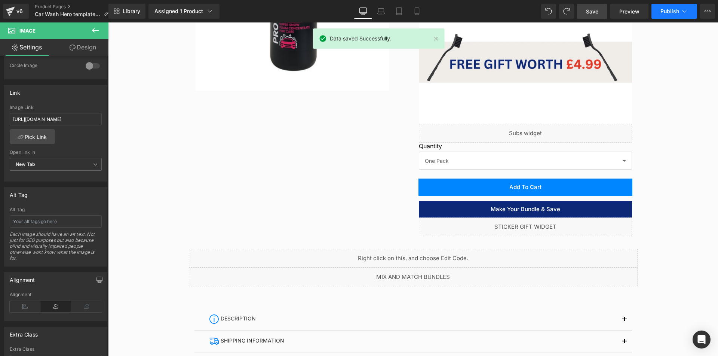
click at [674, 10] on span "Publish" at bounding box center [670, 11] width 19 height 6
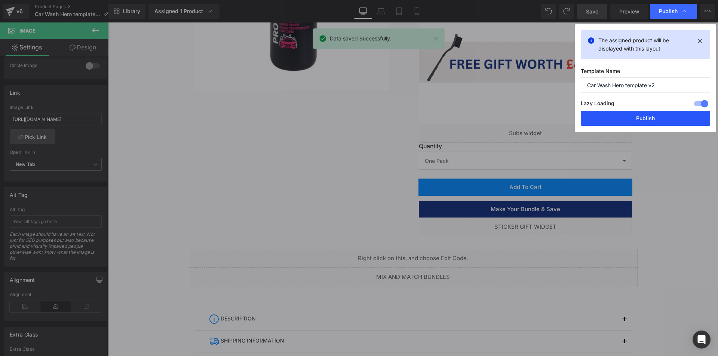
click at [683, 122] on button "Publish" at bounding box center [645, 118] width 129 height 15
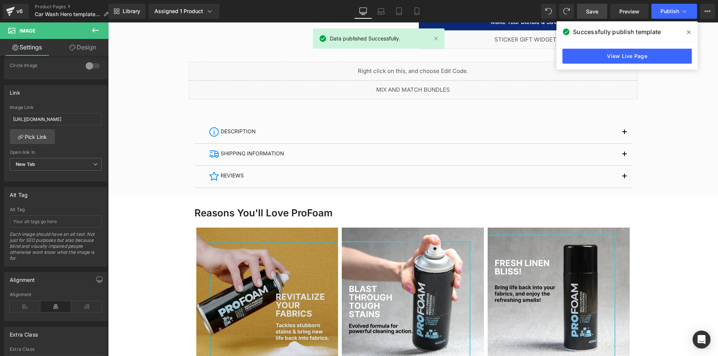
scroll to position [486, 0]
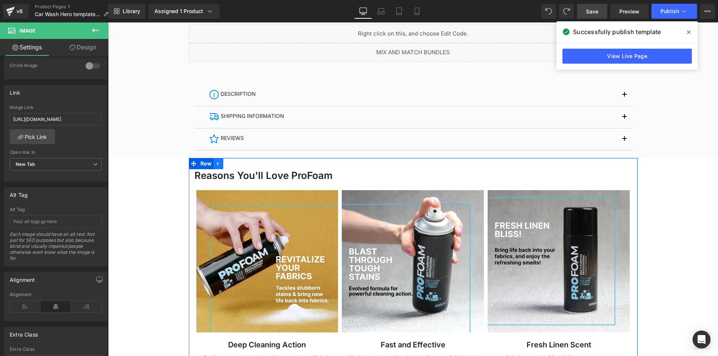
click at [218, 163] on icon at bounding box center [218, 164] width 5 height 6
click at [206, 165] on span "Row" at bounding box center [206, 163] width 15 height 11
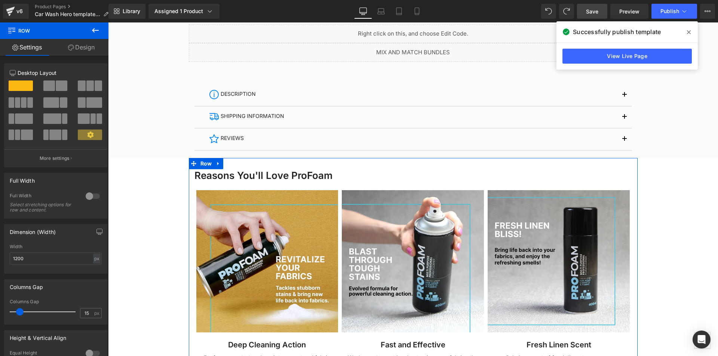
click at [80, 49] on link "Design" at bounding box center [81, 47] width 54 height 17
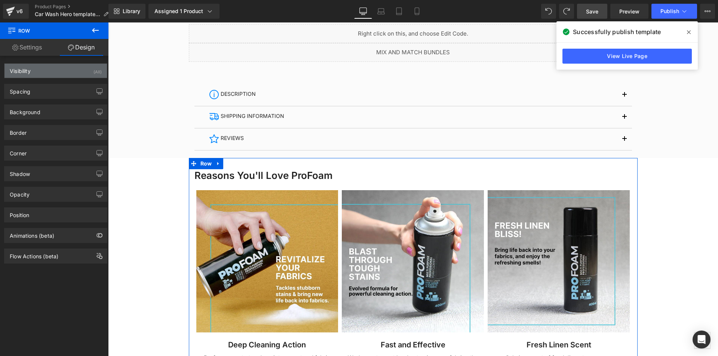
click at [72, 67] on div "Visibility (All)" at bounding box center [55, 71] width 102 height 14
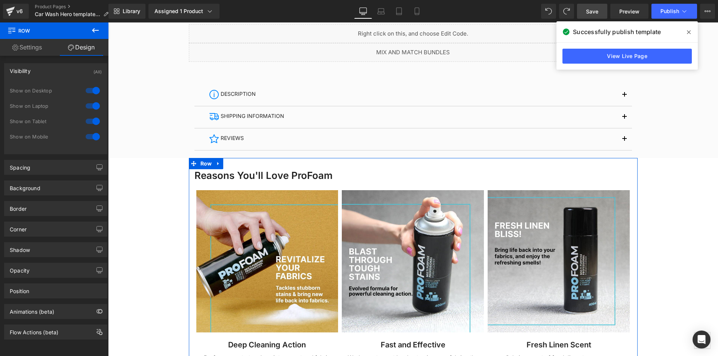
click at [95, 91] on div at bounding box center [93, 91] width 18 height 12
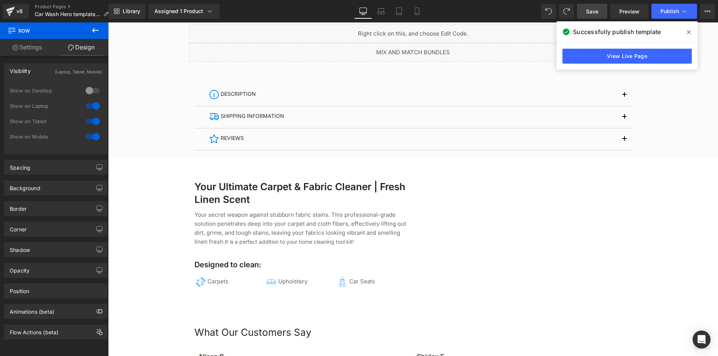
click at [91, 104] on div at bounding box center [93, 106] width 18 height 12
click at [89, 117] on div at bounding box center [93, 121] width 18 height 12
click at [87, 135] on div at bounding box center [93, 137] width 18 height 12
drag, startPoint x: 98, startPoint y: 115, endPoint x: 91, endPoint y: 118, distance: 7.9
click at [94, 117] on div "0 Show on Desktop 0 Show on Laptop 0 Show on Tablet 1 Show on Mobile" at bounding box center [56, 115] width 92 height 65
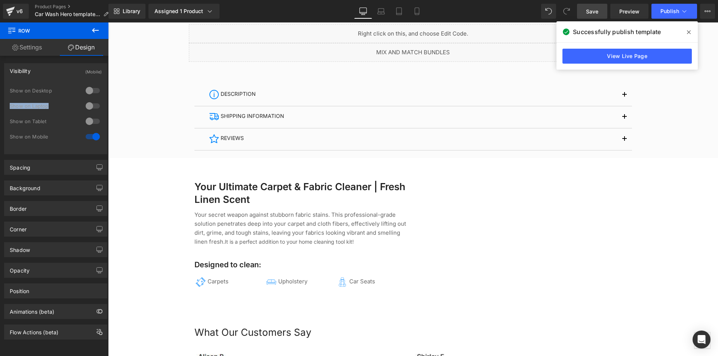
click at [91, 118] on div at bounding box center [93, 121] width 18 height 12
click at [94, 107] on div at bounding box center [93, 106] width 18 height 12
click at [93, 91] on div at bounding box center [93, 91] width 18 height 12
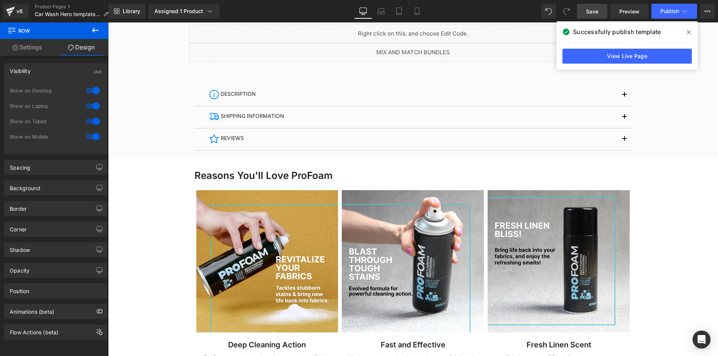
click at [692, 31] on span at bounding box center [689, 32] width 12 height 12
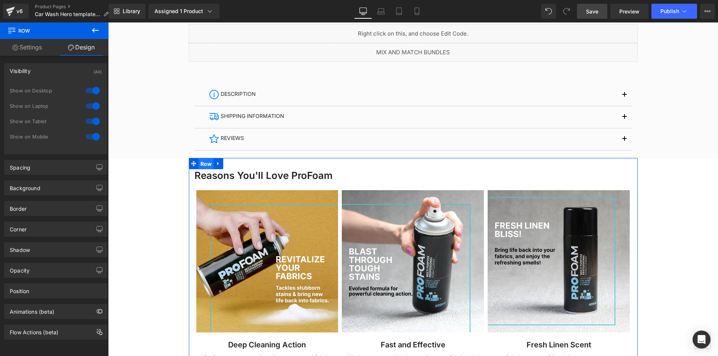
click at [203, 162] on span "Row" at bounding box center [206, 163] width 15 height 11
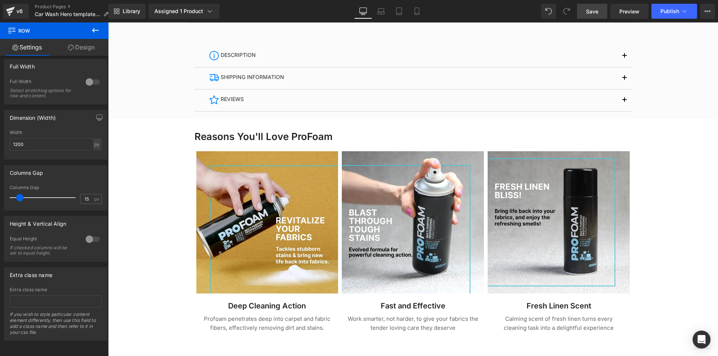
scroll to position [524, 0]
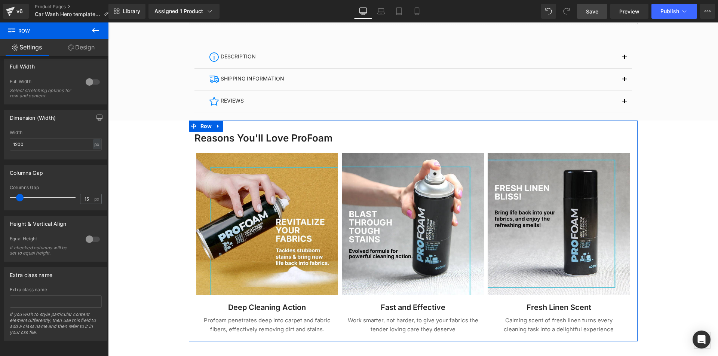
click at [217, 124] on icon at bounding box center [218, 126] width 5 height 6
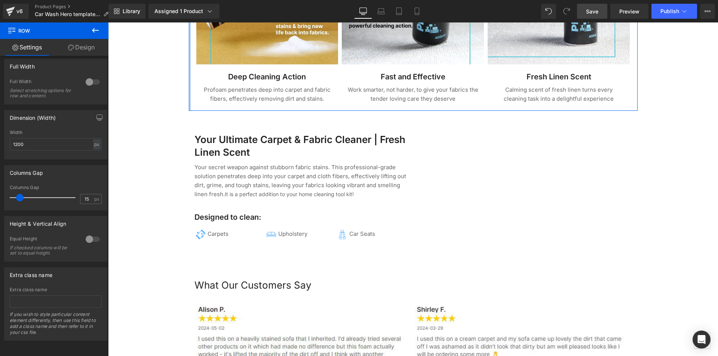
scroll to position [786, 0]
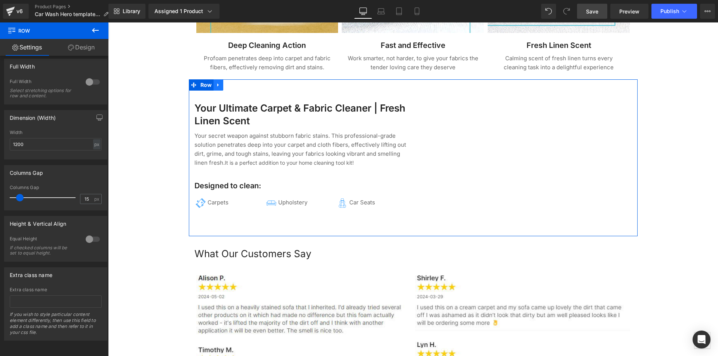
click at [217, 85] on icon at bounding box center [217, 84] width 1 height 3
click at [236, 88] on link at bounding box center [238, 84] width 10 height 11
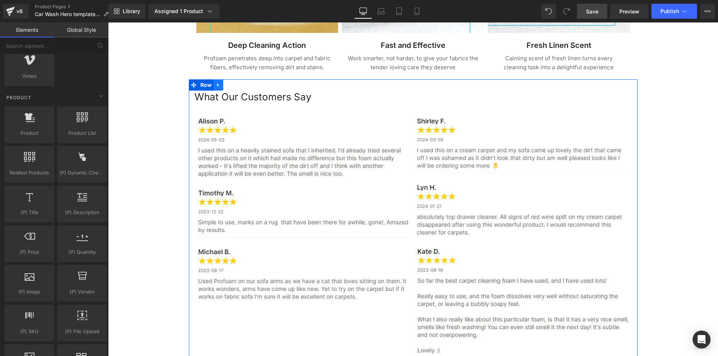
click at [216, 84] on icon at bounding box center [218, 85] width 5 height 6
click at [237, 87] on icon at bounding box center [237, 84] width 5 height 5
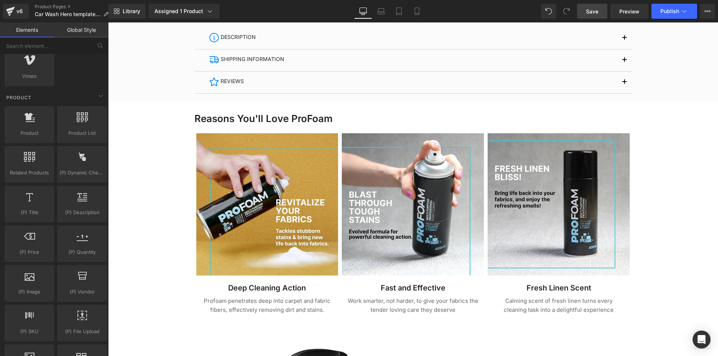
scroll to position [524, 0]
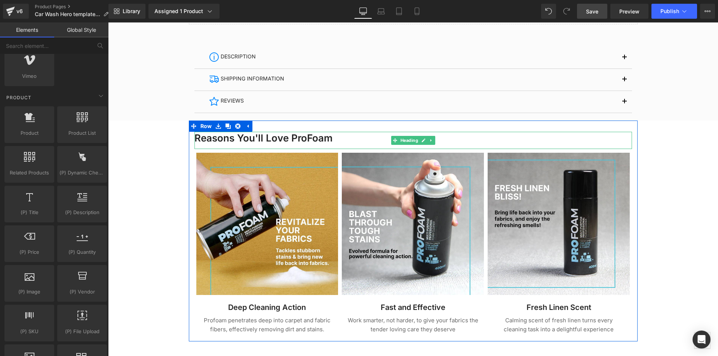
drag, startPoint x: 585, startPoint y: 144, endPoint x: 297, endPoint y: 136, distance: 287.4
click at [585, 144] on h1 "Reasons You'll Love ProFoam" at bounding box center [414, 138] width 438 height 13
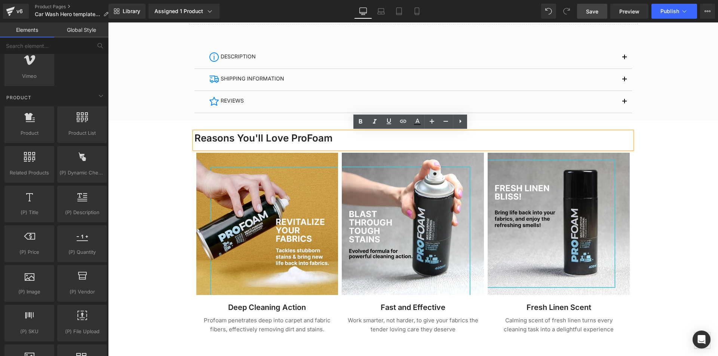
click at [133, 162] on div "Image Speedy Shipping Heading Text Block" at bounding box center [413, 132] width 610 height 1123
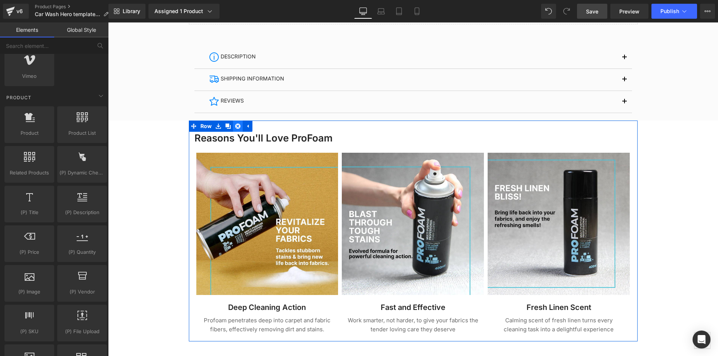
click at [236, 124] on icon at bounding box center [237, 125] width 5 height 5
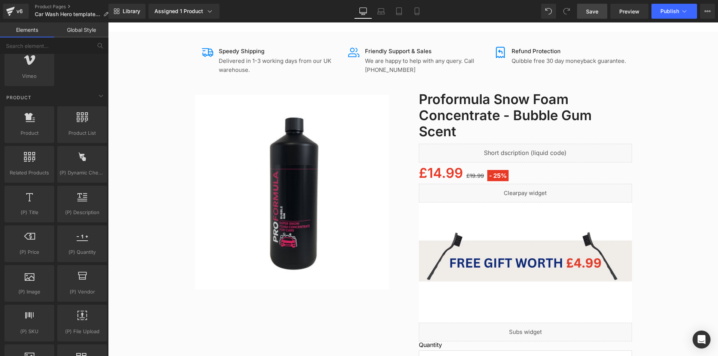
scroll to position [0, 0]
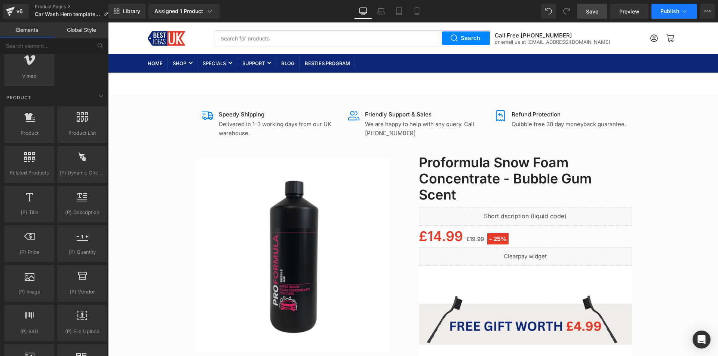
click at [662, 11] on span "Publish" at bounding box center [670, 11] width 19 height 6
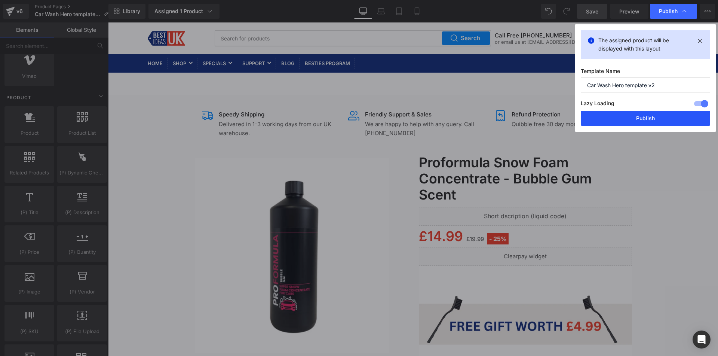
click at [629, 123] on button "Publish" at bounding box center [645, 118] width 129 height 15
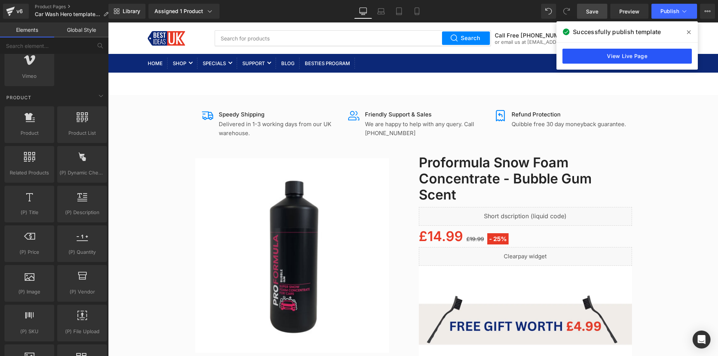
click at [651, 53] on link "View Live Page" at bounding box center [627, 56] width 129 height 15
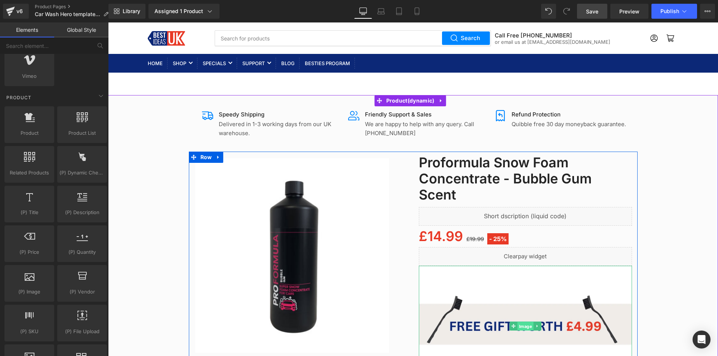
click at [518, 326] on span "Image" at bounding box center [525, 325] width 16 height 9
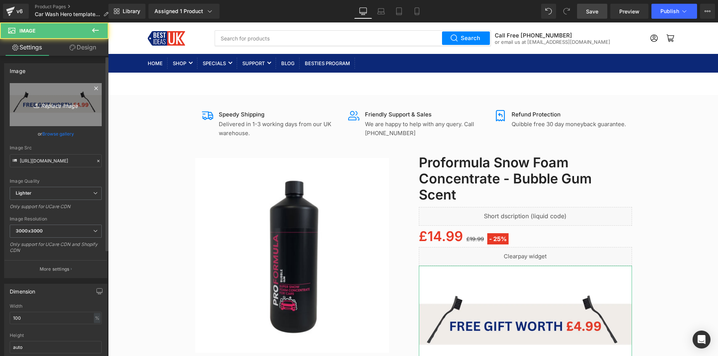
click at [49, 107] on icon "Replace Image" at bounding box center [56, 104] width 60 height 9
type input "C:\fakepath\Free Gift - Nylon Brush.png"
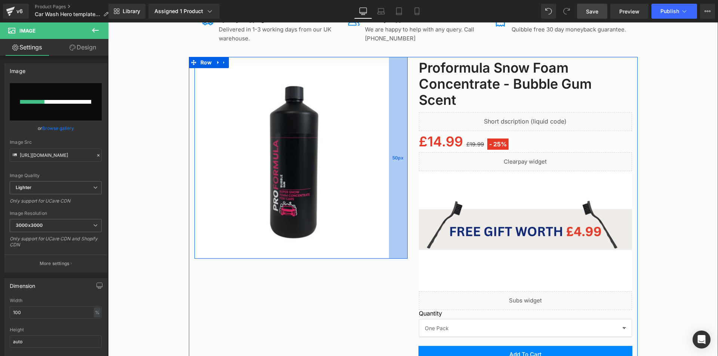
scroll to position [112, 0]
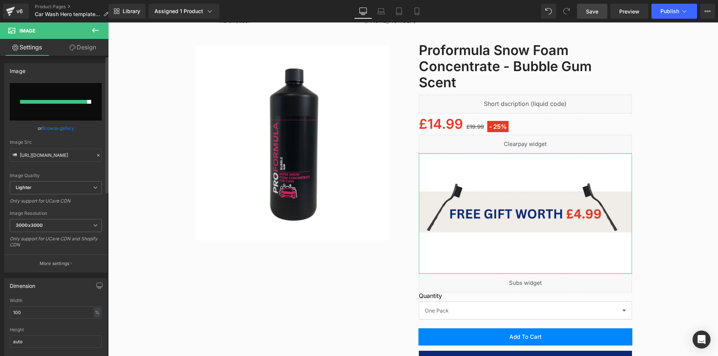
type input "https://ucarecdn.com/1688e17d-ba7d-4dea-91f2-7f4fa2ddd6cc/-/format/auto/-/previ…"
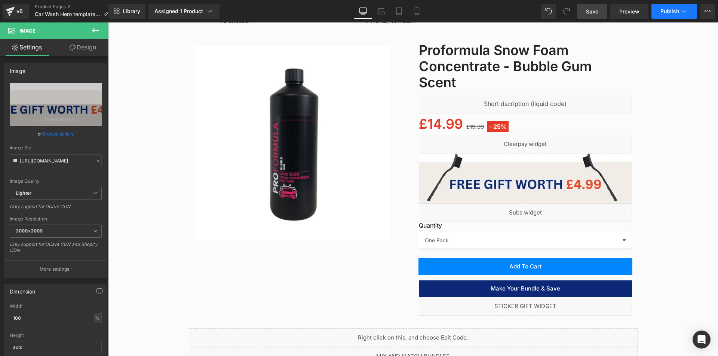
click at [680, 9] on button "Publish" at bounding box center [675, 11] width 46 height 15
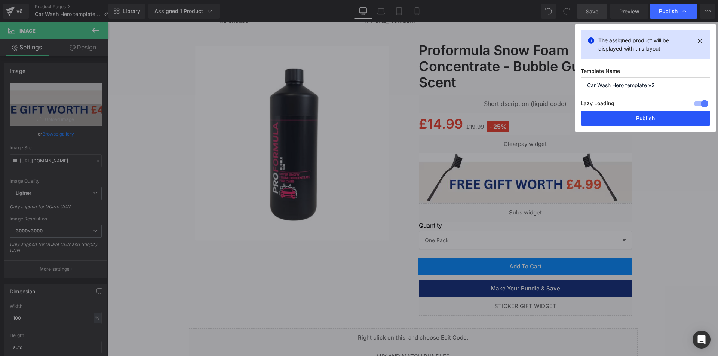
click at [660, 120] on button "Publish" at bounding box center [645, 118] width 129 height 15
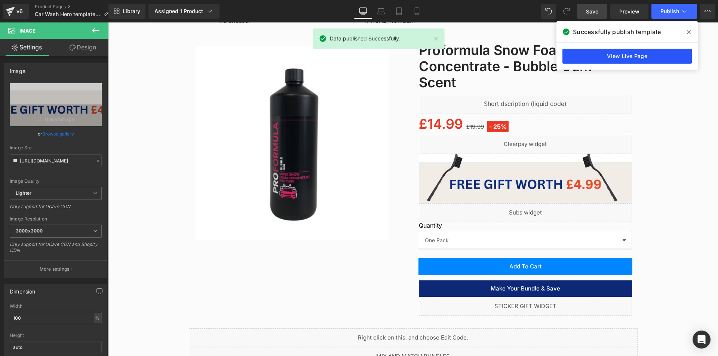
click at [643, 51] on link "View Live Page" at bounding box center [627, 56] width 129 height 15
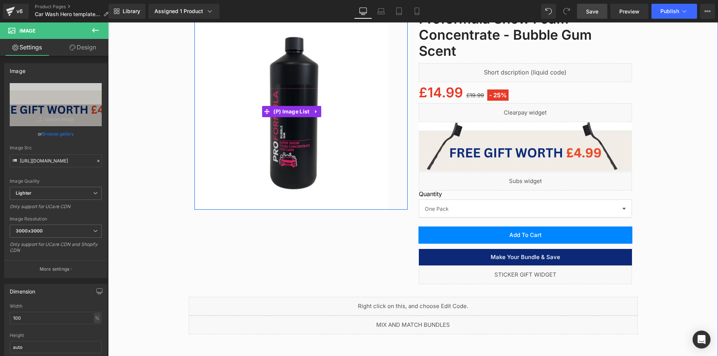
scroll to position [299, 0]
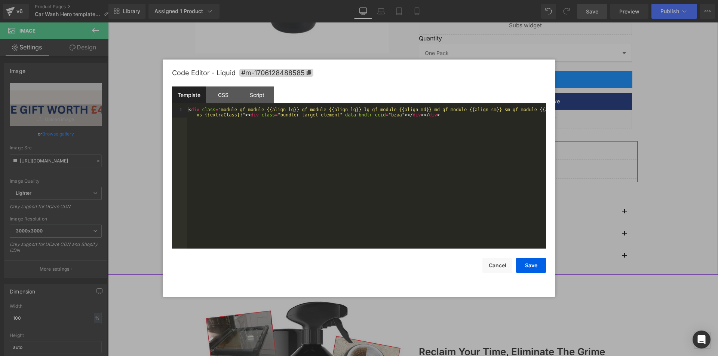
click at [419, 166] on div "Liquid" at bounding box center [413, 169] width 449 height 19
click at [498, 265] on button "Cancel" at bounding box center [498, 265] width 30 height 15
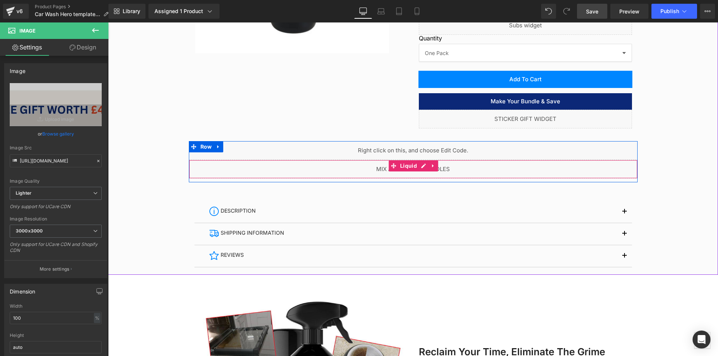
click at [422, 162] on div "Liquid" at bounding box center [413, 169] width 449 height 19
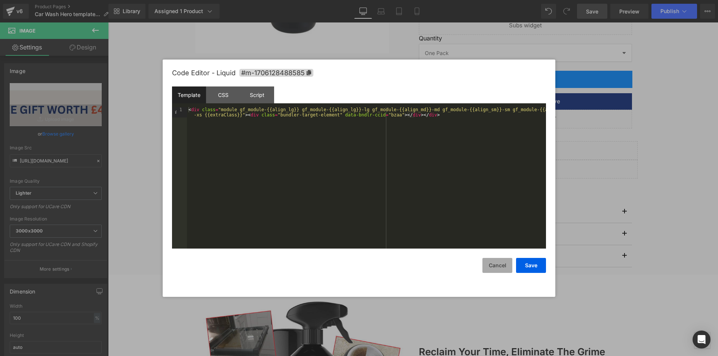
click at [491, 267] on button "Cancel" at bounding box center [498, 265] width 30 height 15
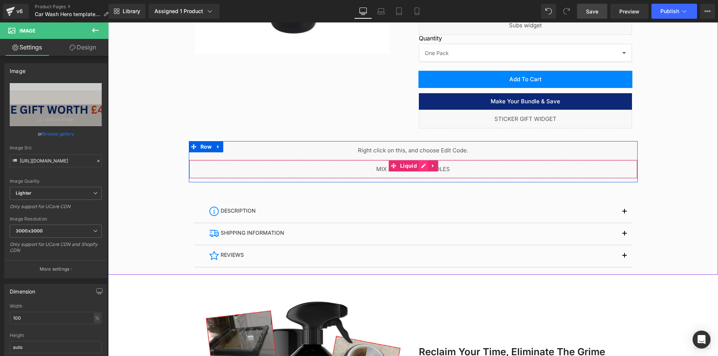
click at [421, 168] on icon at bounding box center [423, 166] width 5 height 6
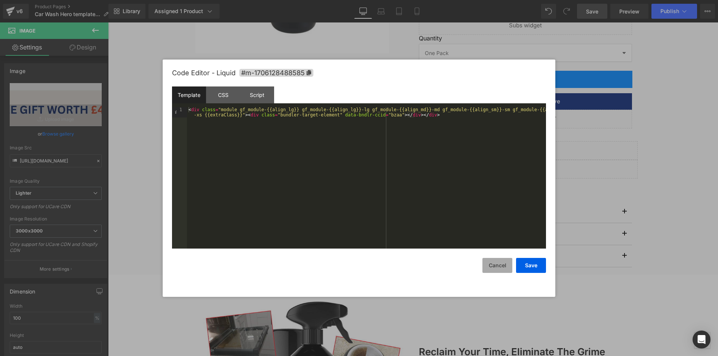
click at [489, 261] on button "Cancel" at bounding box center [498, 265] width 30 height 15
click at [417, 167] on div "Liquid" at bounding box center [413, 169] width 449 height 19
drag, startPoint x: 423, startPoint y: 117, endPoint x: 190, endPoint y: 119, distance: 233.8
click at [190, 119] on div "< div class = "module gf_module-{{align_lg}} gf_module-{{align_lg}}-lg gf_modul…" at bounding box center [366, 188] width 359 height 162
drag, startPoint x: 243, startPoint y: 115, endPoint x: 403, endPoint y: 115, distance: 160.5
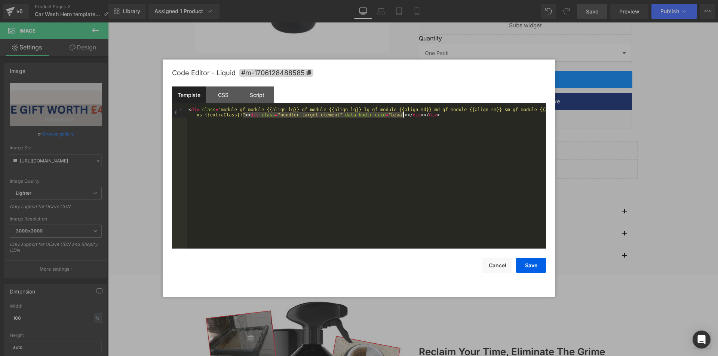
click at [403, 115] on div "< div class = "module gf_module-{{align_lg}} gf_module-{{align_lg}}-lg gf_modul…" at bounding box center [366, 188] width 359 height 162
click at [541, 270] on button "Save" at bounding box center [531, 265] width 30 height 15
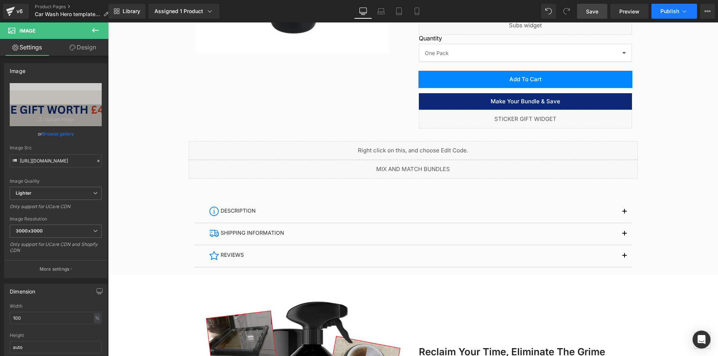
click at [675, 7] on button "Publish" at bounding box center [675, 11] width 46 height 15
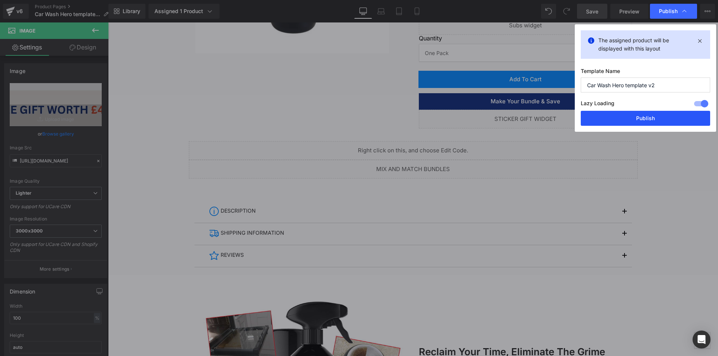
click at [652, 113] on button "Publish" at bounding box center [645, 118] width 129 height 15
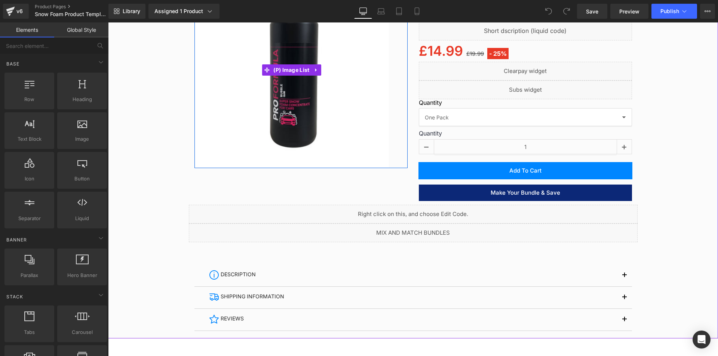
scroll to position [187, 0]
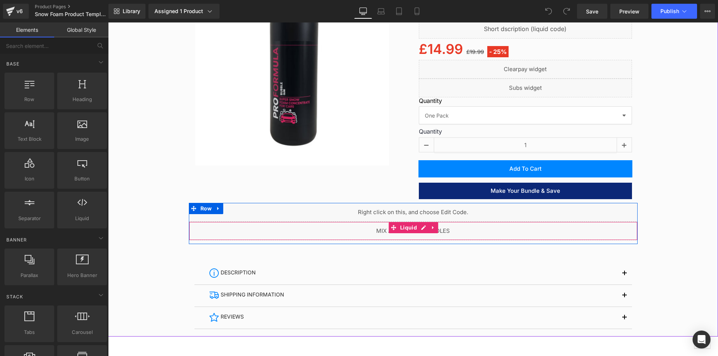
click at [419, 227] on div "Liquid" at bounding box center [413, 230] width 449 height 19
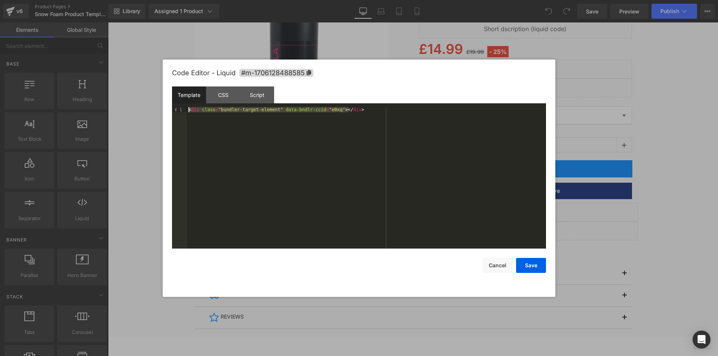
drag, startPoint x: 181, startPoint y: 101, endPoint x: 37, endPoint y: 86, distance: 144.3
click at [37, 86] on body "You are previewing how the will restyle your page. You can not edit Elements in…" at bounding box center [359, 178] width 718 height 356
click at [488, 267] on button "Cancel" at bounding box center [498, 265] width 30 height 15
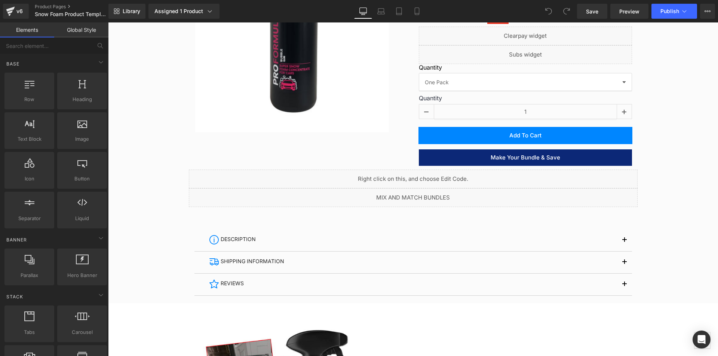
scroll to position [263, 0]
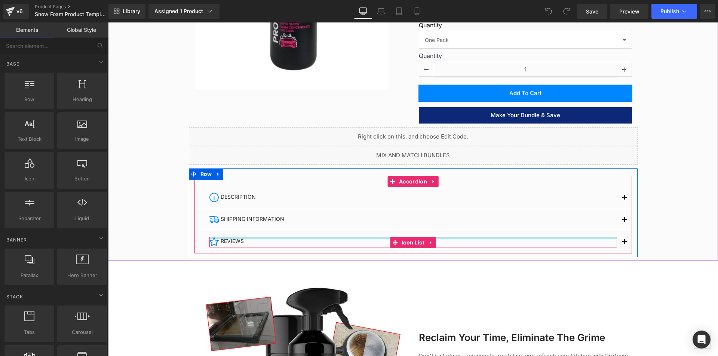
click at [489, 237] on div at bounding box center [413, 238] width 408 height 2
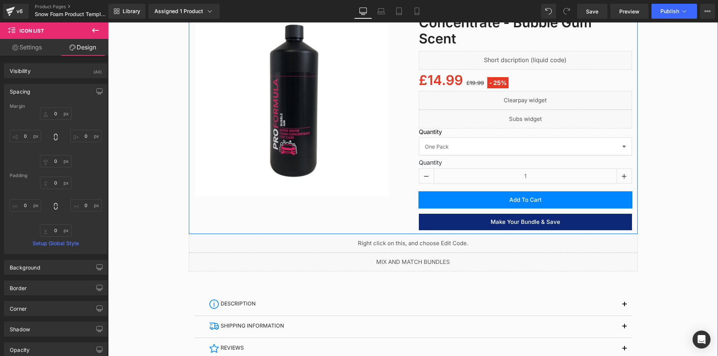
scroll to position [150, 0]
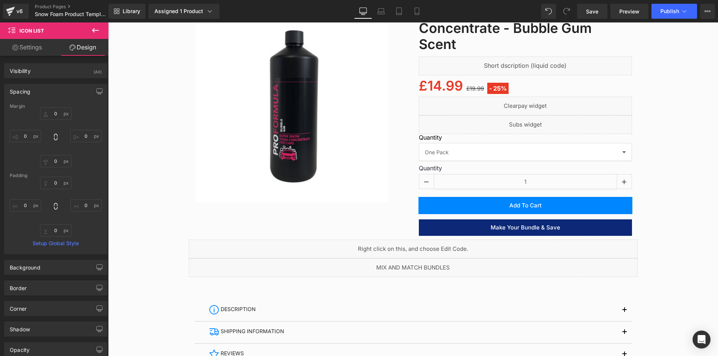
click at [93, 34] on icon at bounding box center [95, 30] width 9 height 9
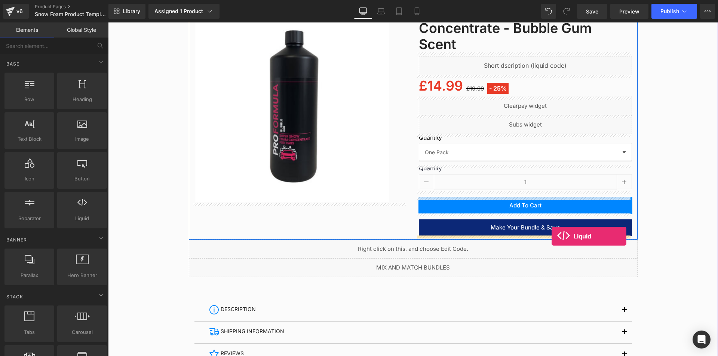
drag, startPoint x: 186, startPoint y: 228, endPoint x: 551, endPoint y: 236, distance: 365.9
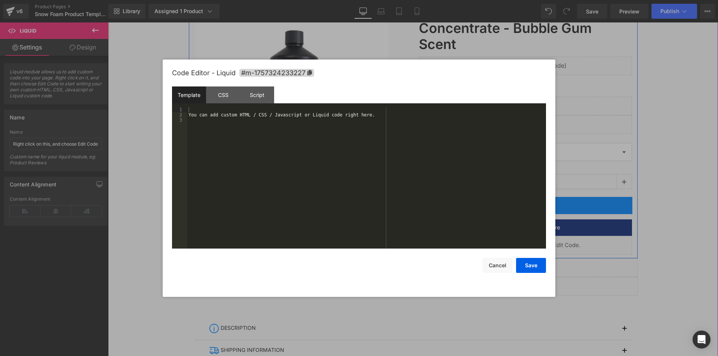
click at [533, 242] on div "Liquid" at bounding box center [525, 245] width 213 height 19
click at [330, 121] on div "You can add custom HTML / CSS / Javascript or Liquid code right here." at bounding box center [366, 183] width 359 height 152
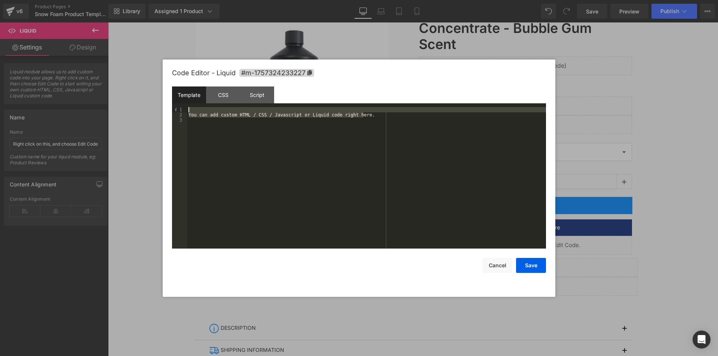
drag, startPoint x: 365, startPoint y: 115, endPoint x: 85, endPoint y: 86, distance: 281.0
click at [85, 86] on body "Liquid You are previewing how the will restyle your page. You can not edit Elem…" at bounding box center [359, 178] width 718 height 356
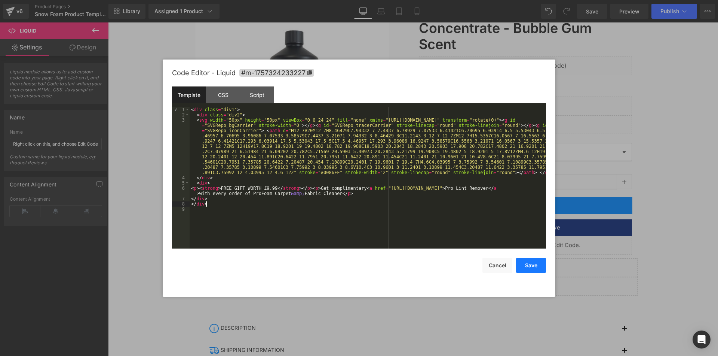
click at [532, 267] on button "Save" at bounding box center [531, 265] width 30 height 15
click at [533, 242] on div "Liquid" at bounding box center [525, 245] width 213 height 19
click at [497, 261] on button "Cancel" at bounding box center [498, 265] width 30 height 15
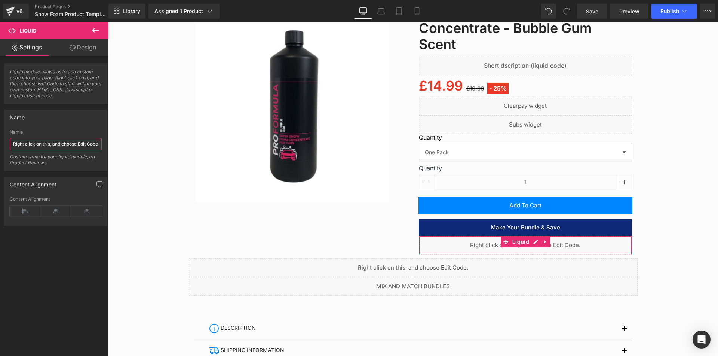
click at [67, 142] on input "Right click on this, and choose Edit Code." at bounding box center [56, 144] width 92 height 12
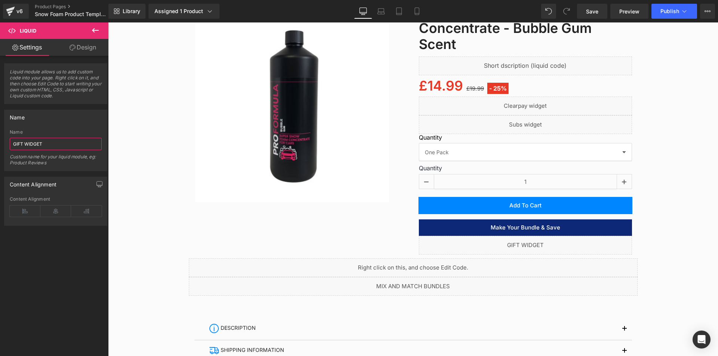
type input "GIFT WIDGET"
click at [6, 243] on div "Liquid module allows us to add custom code into your page. Right click on it, a…" at bounding box center [56, 207] width 112 height 303
click at [94, 33] on icon at bounding box center [95, 30] width 9 height 9
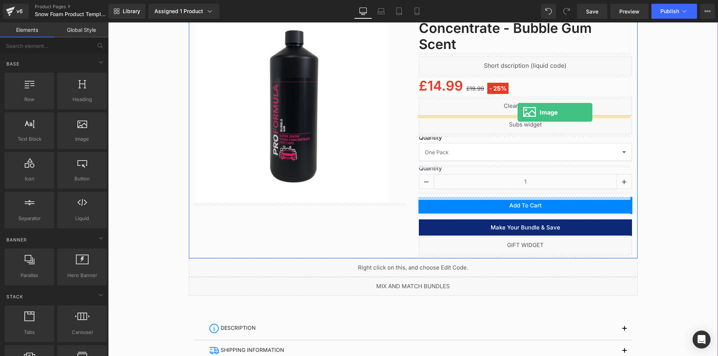
drag, startPoint x: 205, startPoint y: 140, endPoint x: 518, endPoint y: 112, distance: 313.9
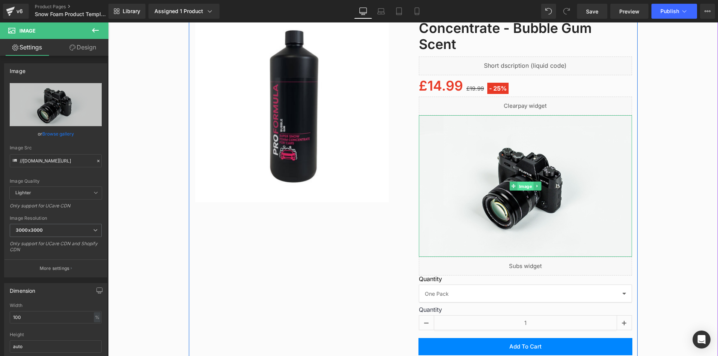
click at [519, 186] on span "Image" at bounding box center [525, 186] width 16 height 9
click at [517, 186] on span "Image" at bounding box center [525, 186] width 16 height 9
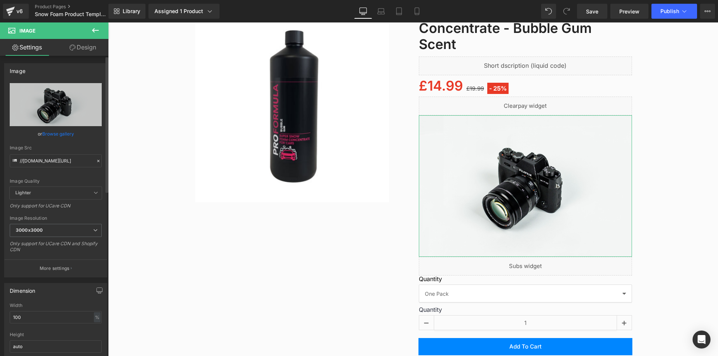
click at [53, 131] on link "Browse gallery" at bounding box center [58, 133] width 32 height 13
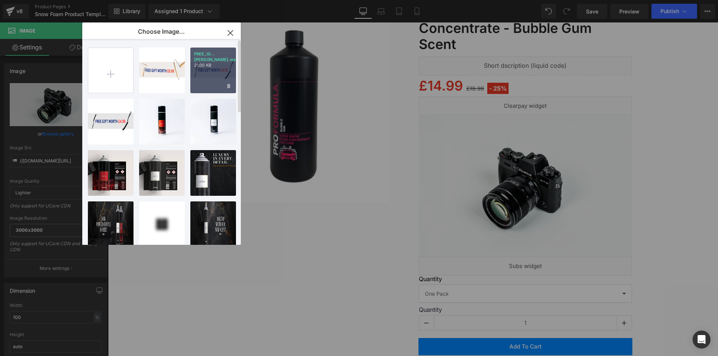
click at [208, 67] on div "FREE_GI...ORTH.webp 21.00 KB" at bounding box center [213, 71] width 46 height 46
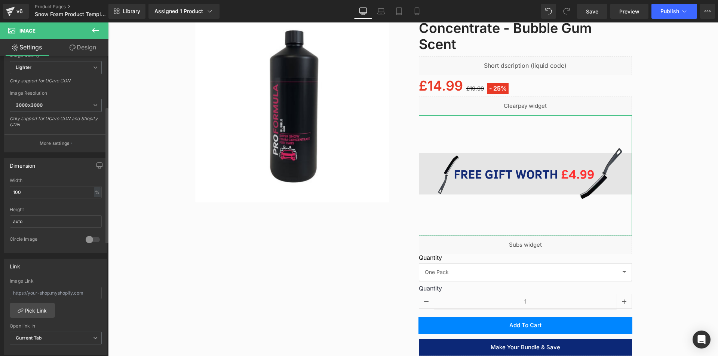
scroll to position [150, 0]
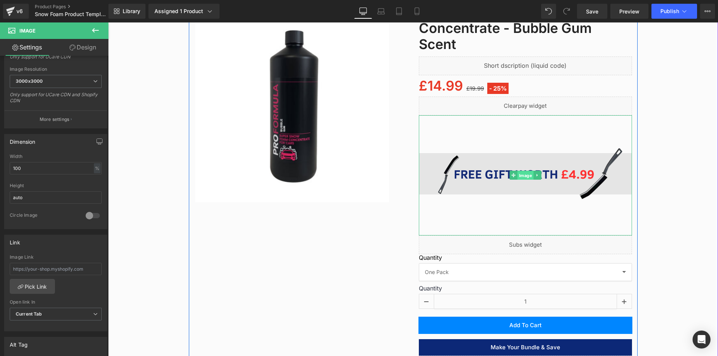
click at [518, 175] on span "Image" at bounding box center [525, 175] width 16 height 9
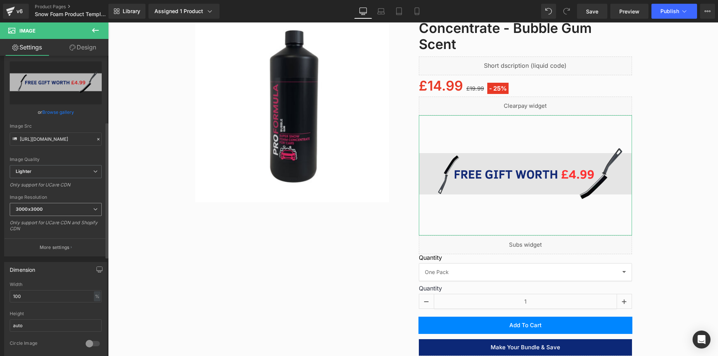
scroll to position [0, 0]
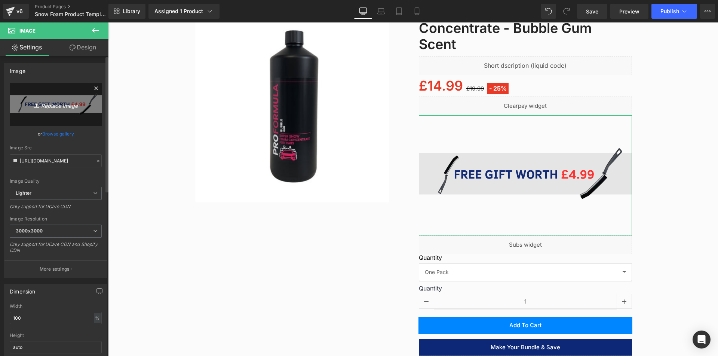
click at [60, 107] on icon "Replace Image" at bounding box center [56, 104] width 60 height 9
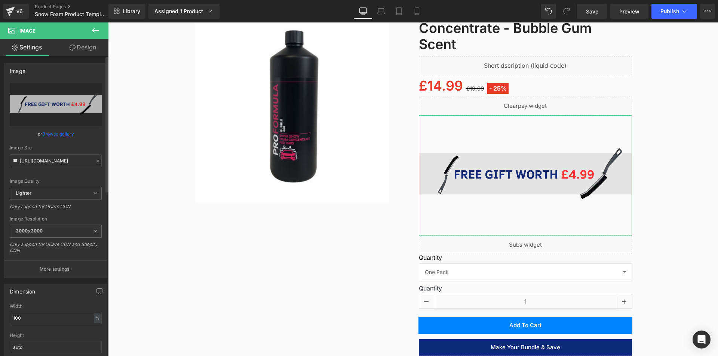
click at [61, 138] on link "Browse gallery" at bounding box center [58, 133] width 32 height 13
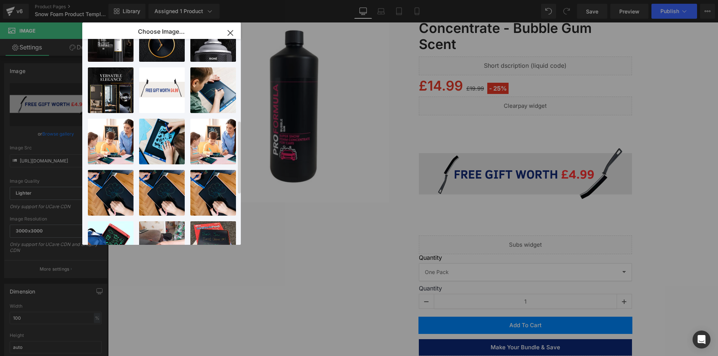
scroll to position [224, 0]
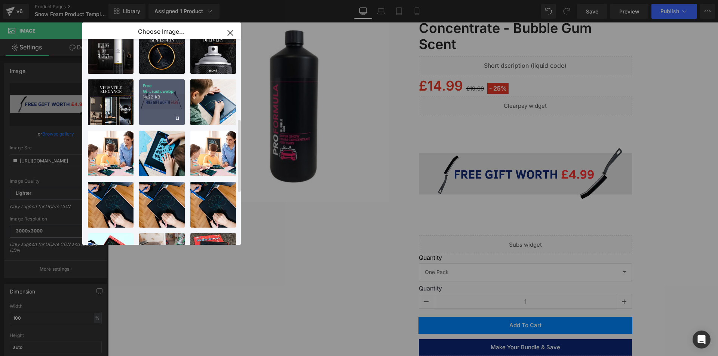
drag, startPoint x: 156, startPoint y: 105, endPoint x: 47, endPoint y: 88, distance: 111.0
click at [156, 105] on div "Free Gi...rush.webp 14.22 KB" at bounding box center [162, 102] width 46 height 46
type input "https://ucarecdn.com/92216f33-9a0b-44a1-be98-74bbd486d0e2/-/format/auto/-/previ…"
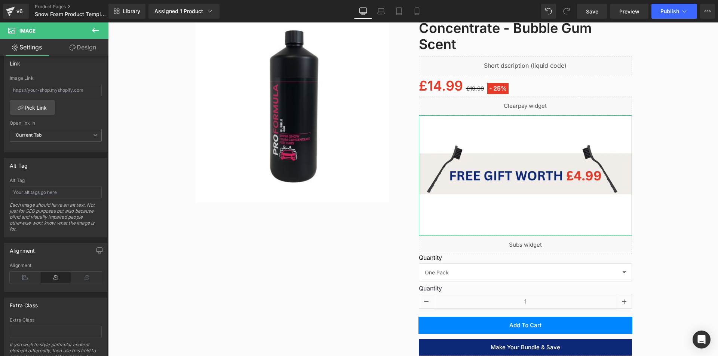
scroll to position [327, 0]
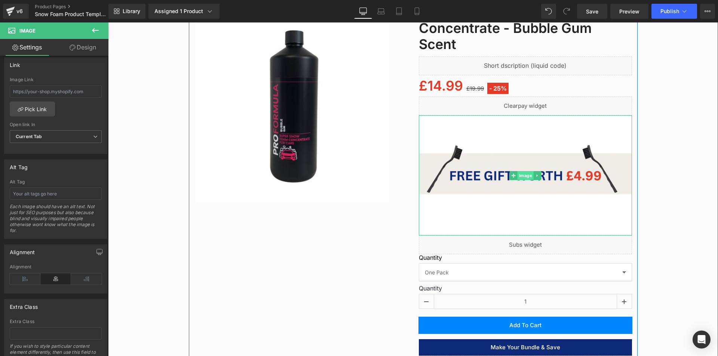
click at [523, 174] on span "Image" at bounding box center [525, 175] width 16 height 9
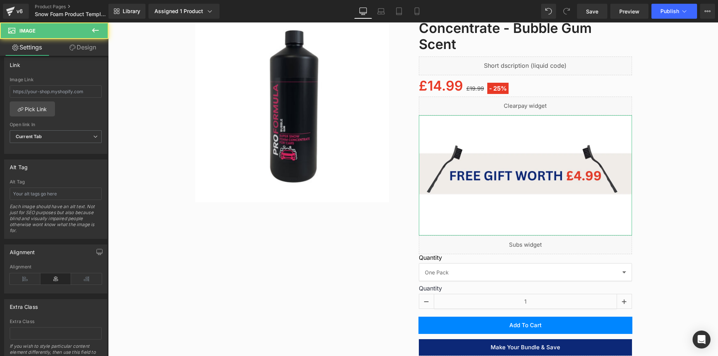
click at [85, 44] on link "Design" at bounding box center [83, 47] width 54 height 17
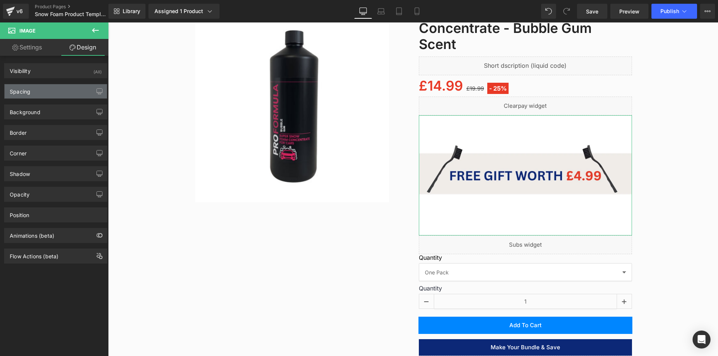
click at [55, 97] on div "Spacing" at bounding box center [55, 91] width 102 height 14
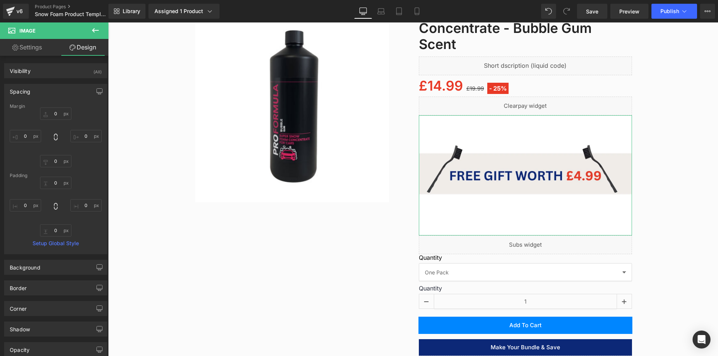
click at [57, 94] on div "Spacing" at bounding box center [55, 91] width 102 height 14
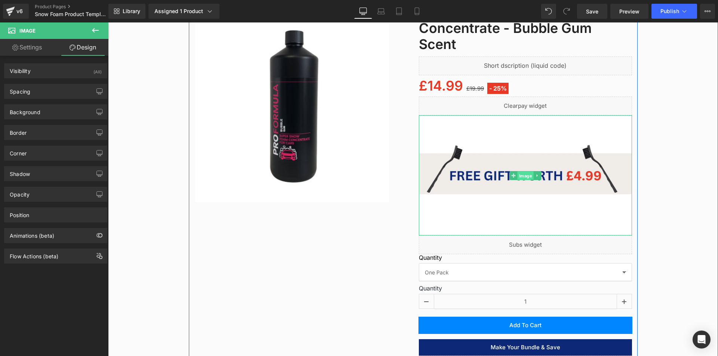
click at [524, 177] on span "Image" at bounding box center [525, 175] width 16 height 9
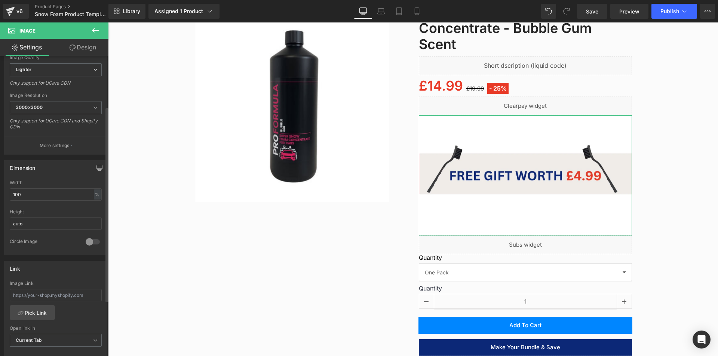
scroll to position [150, 0]
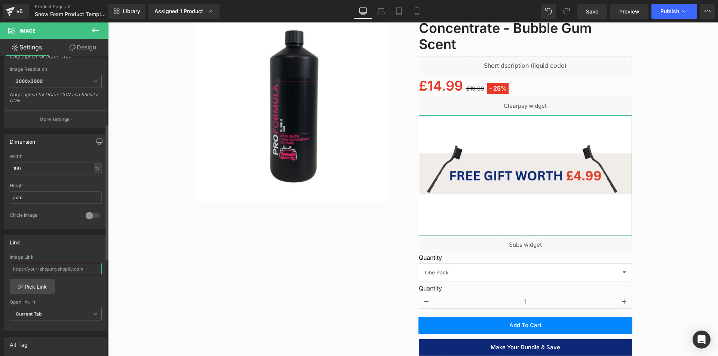
click at [64, 269] on input "text" at bounding box center [56, 269] width 92 height 12
paste input "https://bestideasuk.co.uk/products/pro-scrub-nylon-wire-brush"
type input "https://bestideasuk.co.uk/products/pro-scrub-nylon-wire-brush"
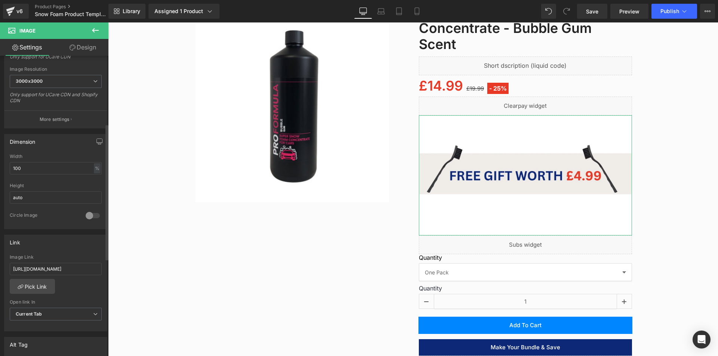
click at [72, 249] on div "Link https://bestideasuk.co.uk/products/pro-scrub-nylon-wire-brush Image Link h…" at bounding box center [55, 283] width 103 height 97
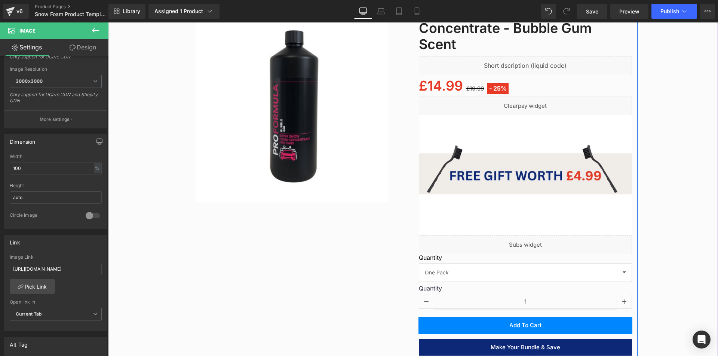
click at [209, 245] on div "‹ › (P) Image List Row 50px Proformula Snow Foam Concentrate - Bubble Gum Scent…" at bounding box center [413, 189] width 449 height 377
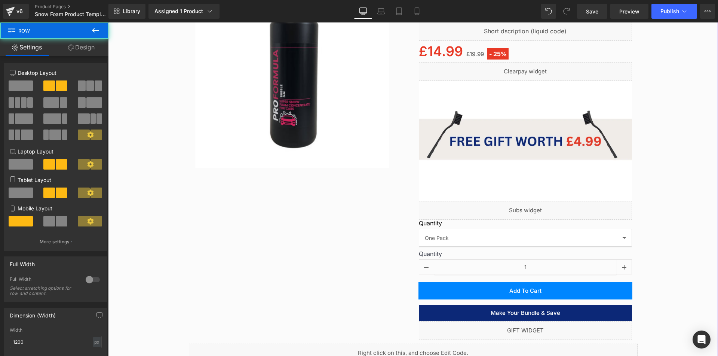
scroll to position [188, 0]
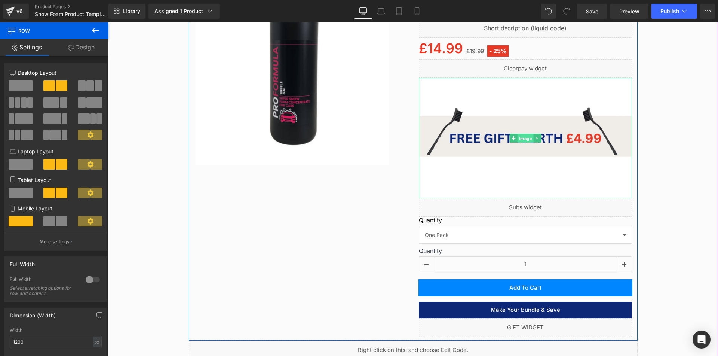
click at [524, 136] on span "Image" at bounding box center [525, 138] width 16 height 9
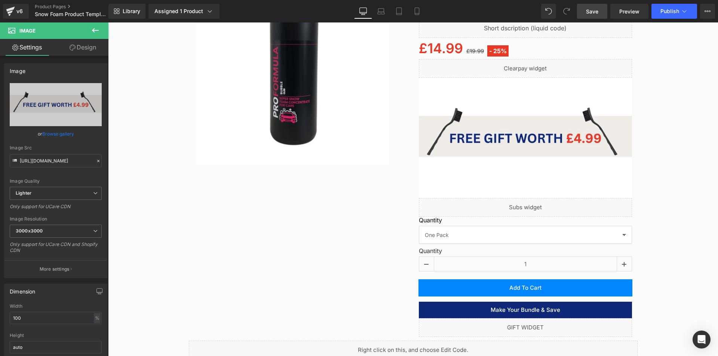
click at [595, 16] on link "Save" at bounding box center [592, 11] width 30 height 15
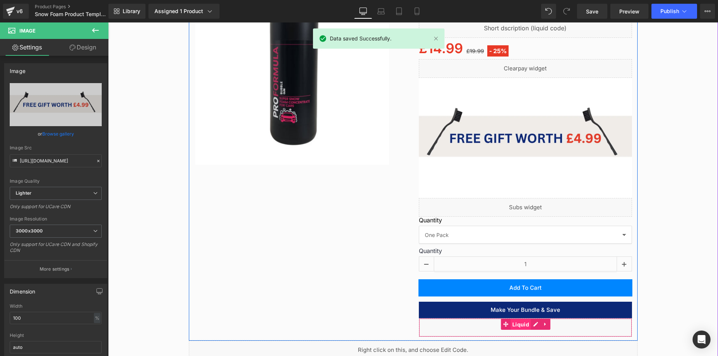
click at [521, 324] on span "Liquid" at bounding box center [521, 324] width 21 height 11
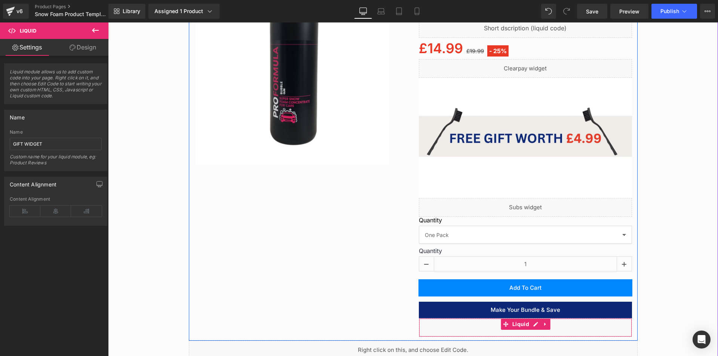
click at [532, 325] on div "Liquid" at bounding box center [525, 327] width 213 height 19
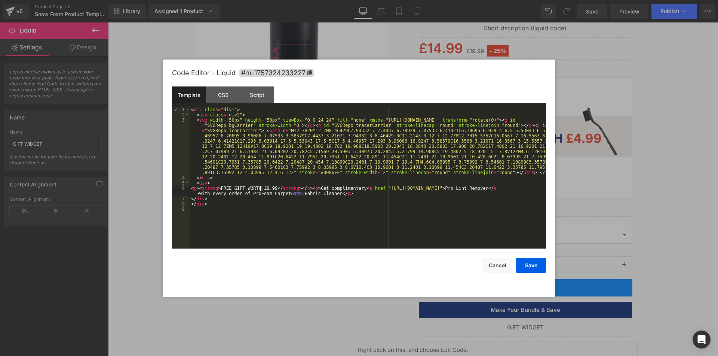
click at [261, 187] on div "< div class = "div1" > < div class = "div2" > < svg width = "50px" height = "50…" at bounding box center [368, 183] width 356 height 152
drag, startPoint x: 493, startPoint y: 187, endPoint x: 376, endPoint y: 189, distance: 117.1
click at [376, 189] on div "< div class = "div1" > < div class = "div2" > < svg width = "50px" height = "50…" at bounding box center [368, 183] width 356 height 152
click at [200, 193] on div "< div class = "div1" > < div class = "div2" > < svg width = "50px" height = "50…" at bounding box center [368, 183] width 356 height 152
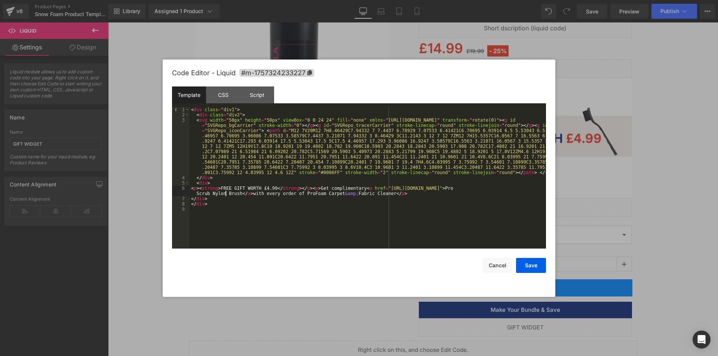
click at [226, 195] on div "< div class = "div1" > < div class = "div2" > < svg width = "50px" height = "50…" at bounding box center [368, 183] width 356 height 152
drag, startPoint x: 289, startPoint y: 195, endPoint x: 280, endPoint y: 198, distance: 9.9
click at [289, 195] on div "< div class = "div1" > < div class = "div2" > < svg width = "50px" height = "50…" at bounding box center [368, 183] width 356 height 152
drag, startPoint x: 322, startPoint y: 194, endPoint x: 330, endPoint y: 193, distance: 7.9
click at [330, 193] on div "< div class = "div1" > < div class = "div2" > < svg width = "50px" height = "50…" at bounding box center [368, 183] width 356 height 152
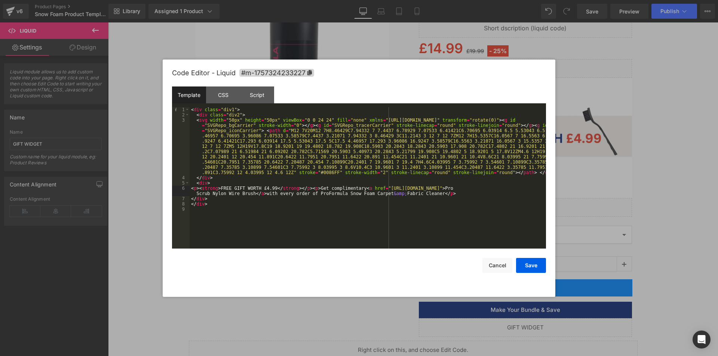
click at [369, 192] on div "< div class = "div1" > < div class = "div2" > < svg width = "50px" height = "50…" at bounding box center [368, 183] width 356 height 152
click at [474, 195] on div "< div class = "div1" > < div class = "div2" > < svg width = "50px" height = "50…" at bounding box center [368, 183] width 356 height 152
drag, startPoint x: 394, startPoint y: 193, endPoint x: 443, endPoint y: 195, distance: 49.1
click at [443, 195] on div "< div class = "div1" > < div class = "div2" > < svg width = "50px" height = "50…" at bounding box center [368, 183] width 356 height 152
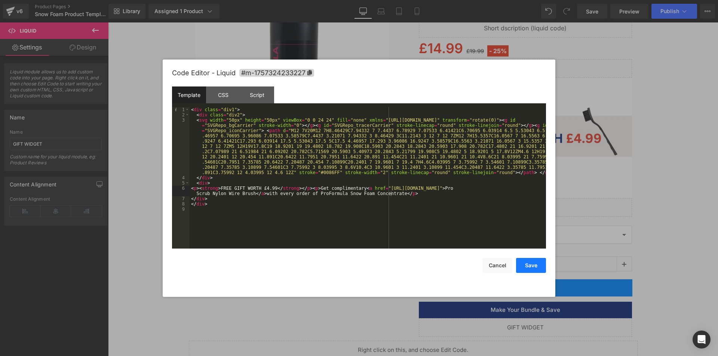
click at [529, 265] on button "Save" at bounding box center [531, 265] width 30 height 15
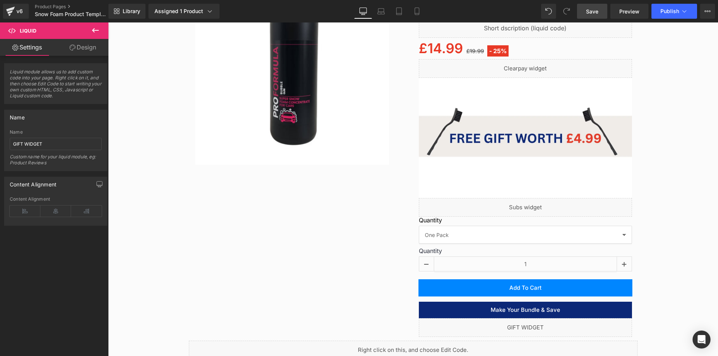
click at [600, 8] on link "Save" at bounding box center [592, 11] width 30 height 15
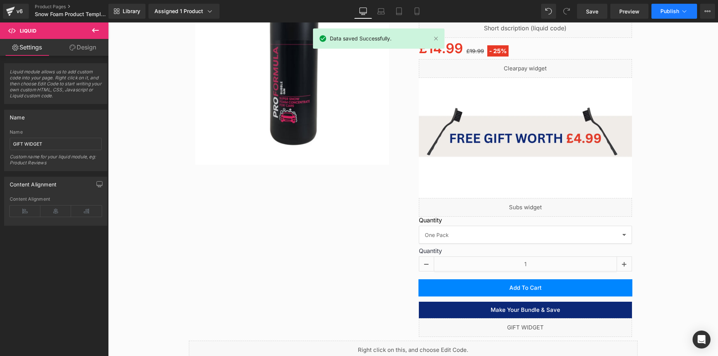
click at [667, 4] on button "Publish" at bounding box center [675, 11] width 46 height 15
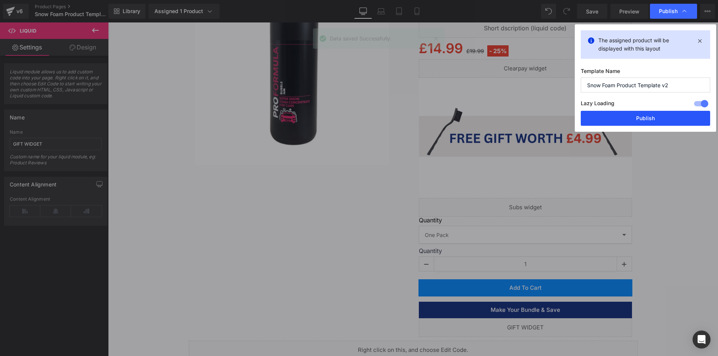
click at [642, 123] on button "Publish" at bounding box center [645, 118] width 129 height 15
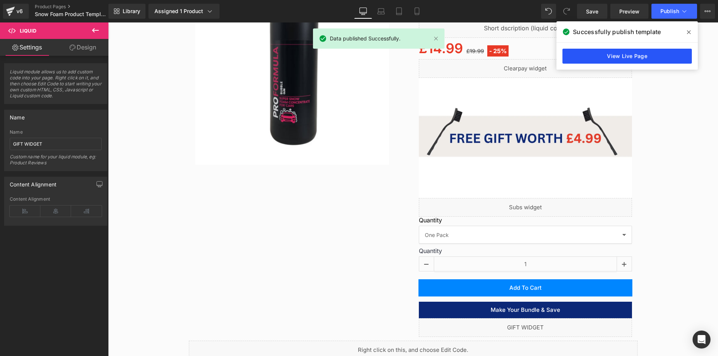
click at [625, 61] on link "View Live Page" at bounding box center [627, 56] width 129 height 15
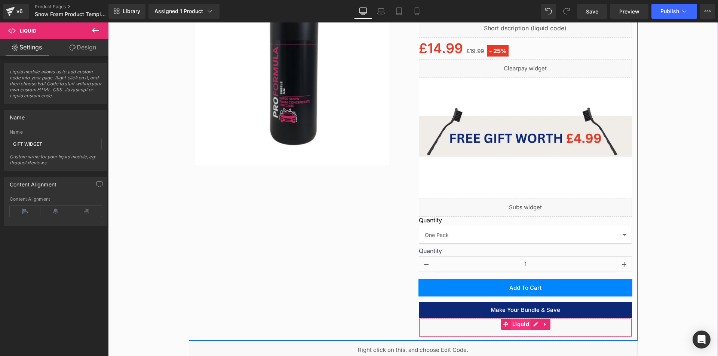
click at [518, 323] on span "Liquid" at bounding box center [521, 323] width 21 height 11
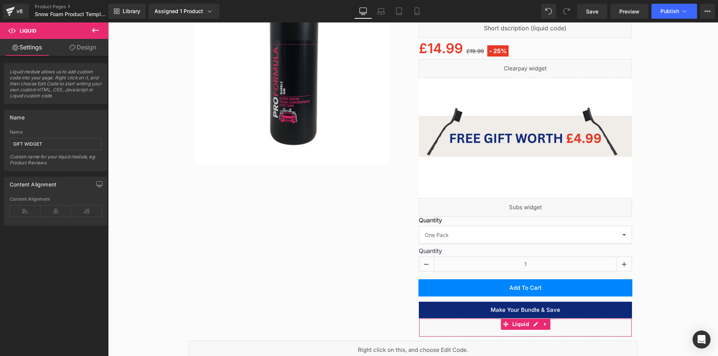
click at [83, 46] on link "Design" at bounding box center [83, 47] width 54 height 17
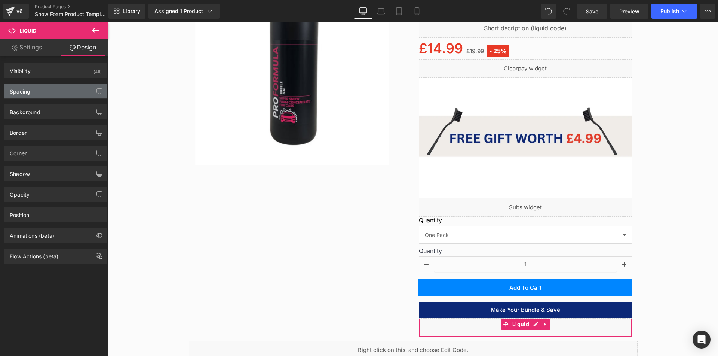
type input "0"
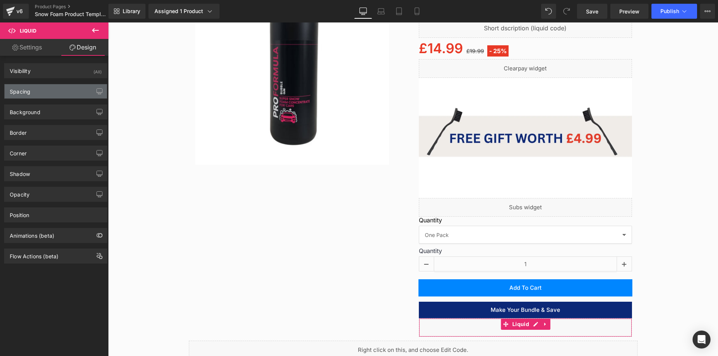
type input "0"
click at [61, 94] on div "Spacing" at bounding box center [55, 91] width 102 height 14
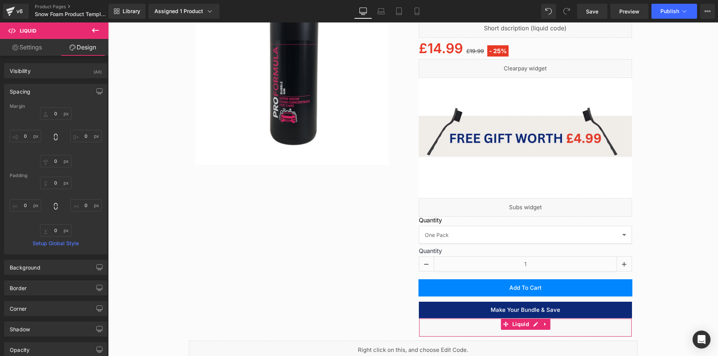
click at [69, 88] on div "Spacing" at bounding box center [55, 91] width 102 height 14
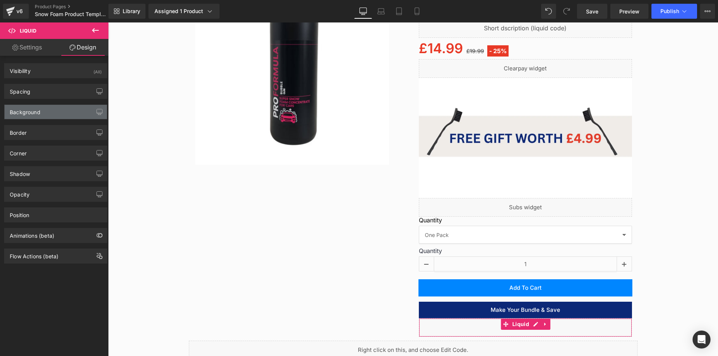
click at [68, 117] on div "Background" at bounding box center [55, 112] width 102 height 14
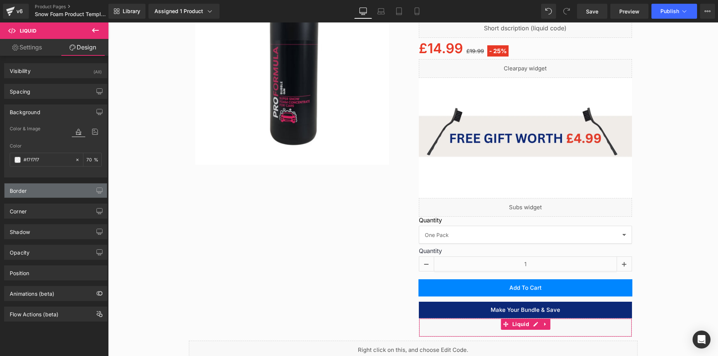
click at [21, 189] on div "Border" at bounding box center [18, 188] width 17 height 10
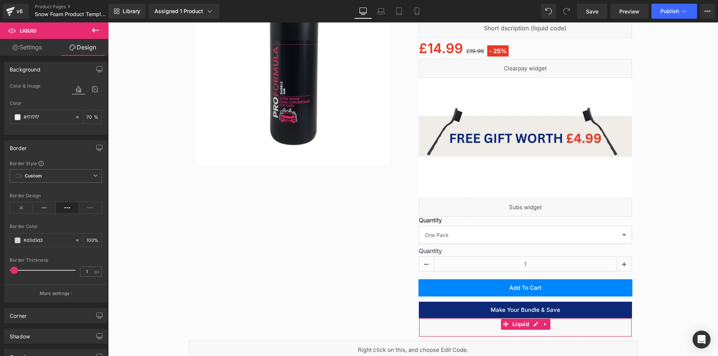
scroll to position [75, 0]
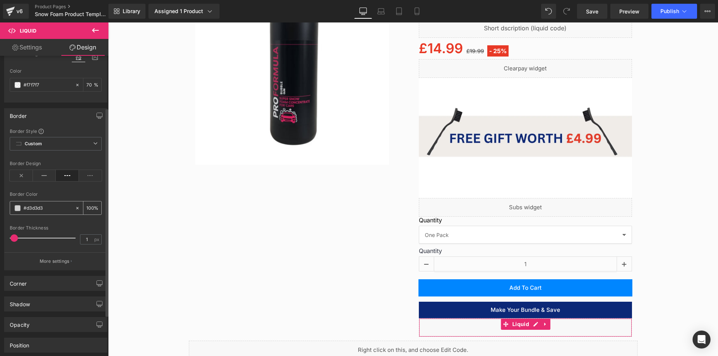
click at [49, 208] on input "#d3d3d3" at bounding box center [48, 208] width 48 height 8
click at [64, 193] on div "Border Color" at bounding box center [56, 194] width 92 height 5
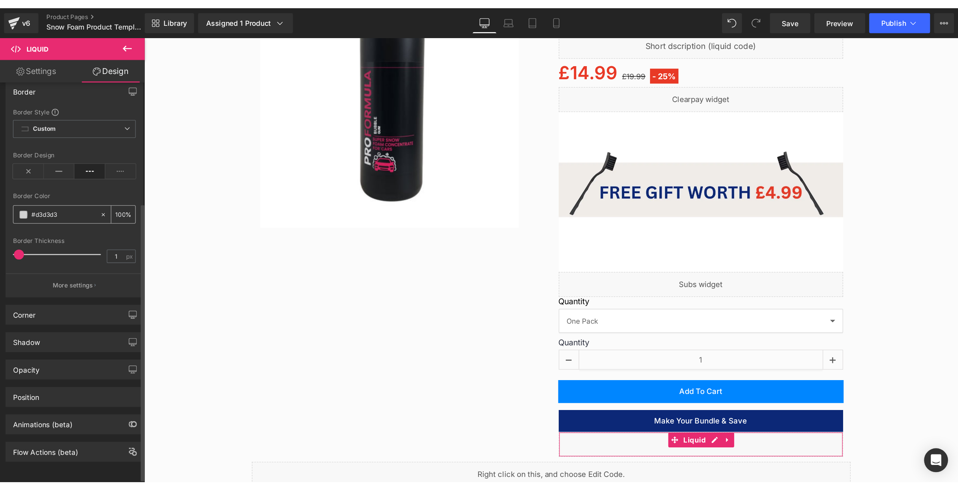
scroll to position [134, 0]
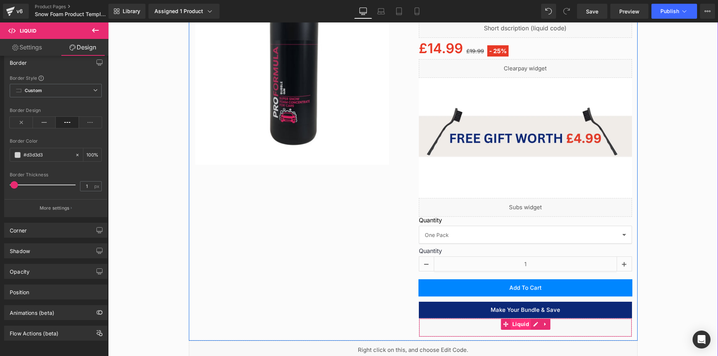
click at [519, 324] on span "Liquid" at bounding box center [521, 323] width 21 height 11
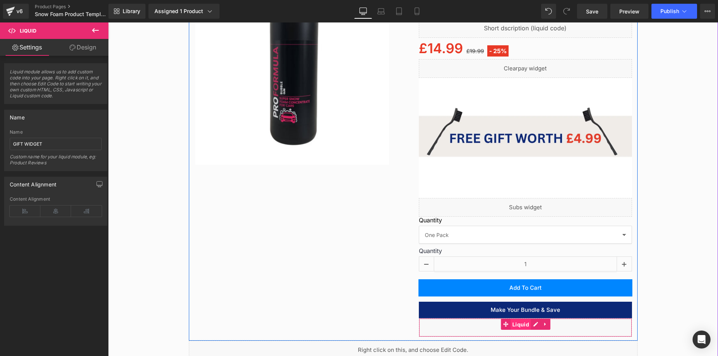
click at [518, 325] on span "Liquid" at bounding box center [521, 324] width 21 height 11
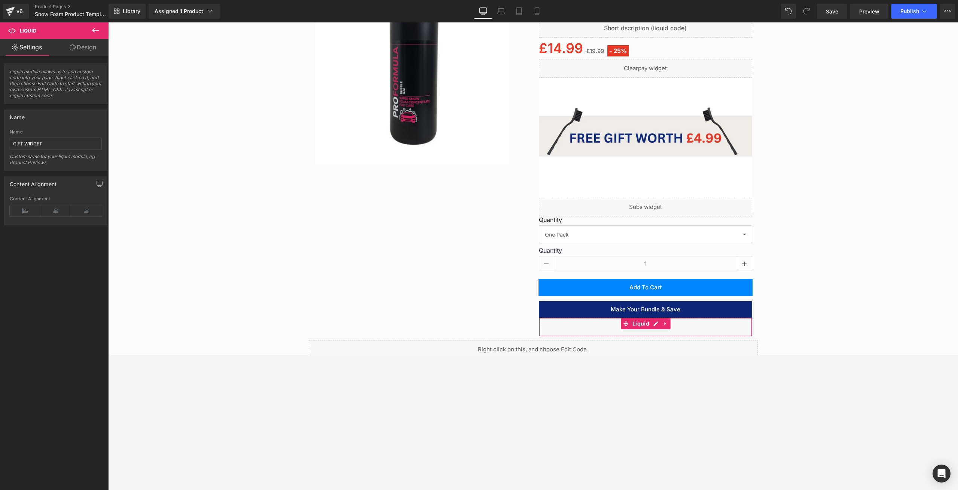
drag, startPoint x: 73, startPoint y: 45, endPoint x: 59, endPoint y: 92, distance: 48.7
click at [73, 45] on icon at bounding box center [73, 48] width 6 height 6
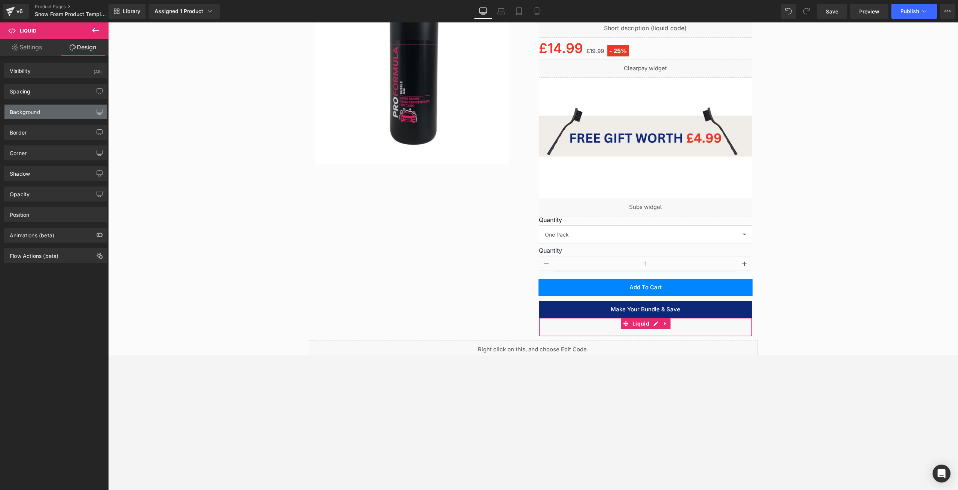
type input "0"
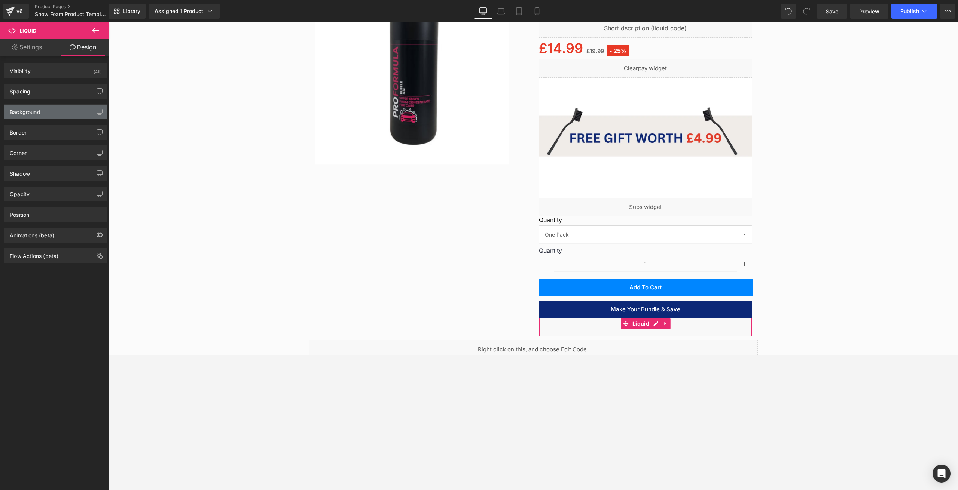
type input "0"
click at [49, 97] on div "Spacing" at bounding box center [55, 91] width 102 height 14
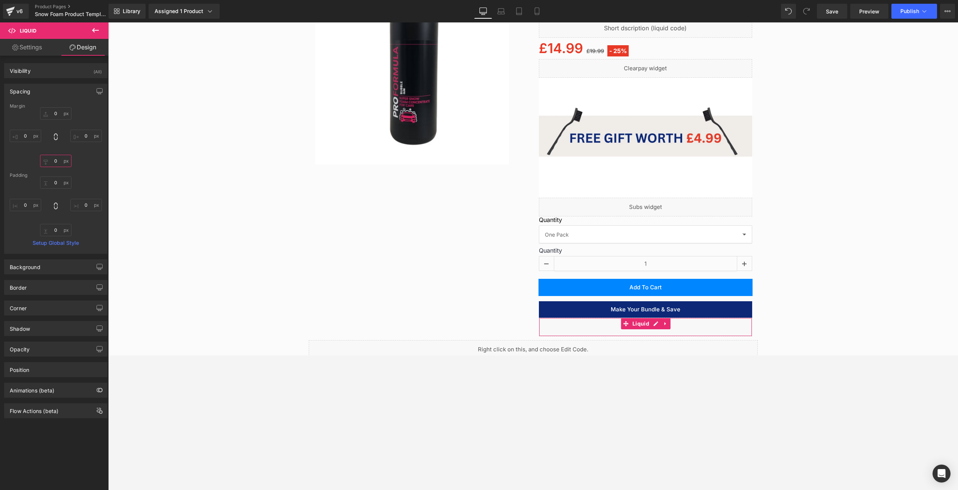
click at [53, 159] on input "0" at bounding box center [55, 161] width 31 height 12
type input "24"
click at [58, 186] on input "0" at bounding box center [55, 183] width 31 height 12
type input "20"
click at [22, 235] on div "20 20 0px 0 0px 0 0px 0" at bounding box center [56, 207] width 92 height 60
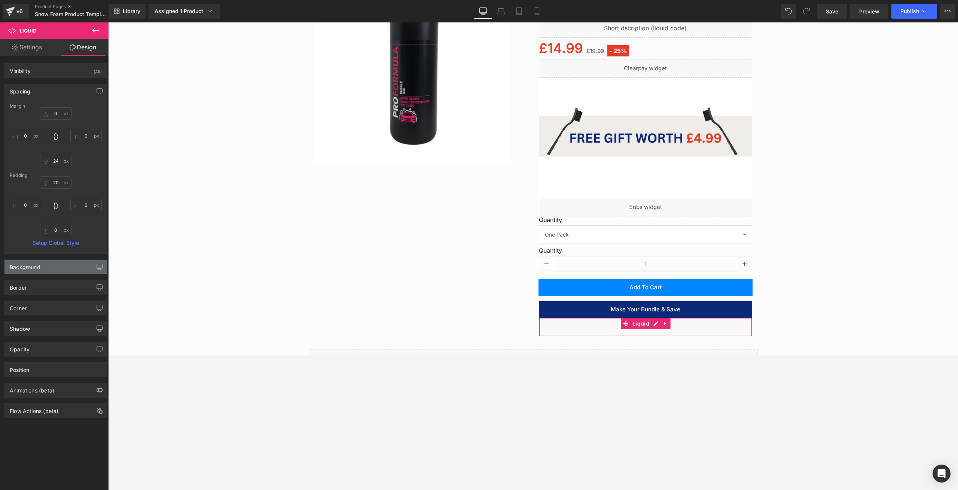
click at [57, 263] on div "Background" at bounding box center [55, 267] width 102 height 14
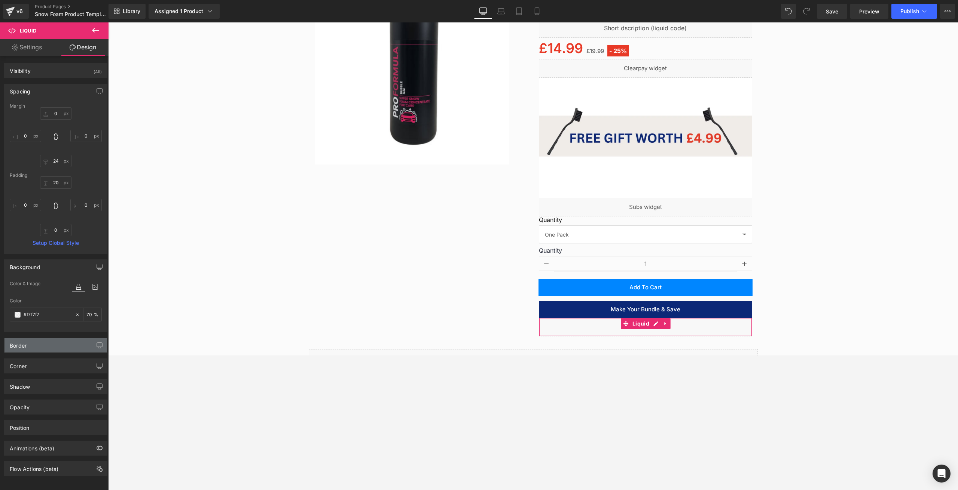
click at [49, 341] on div "Border" at bounding box center [55, 346] width 102 height 14
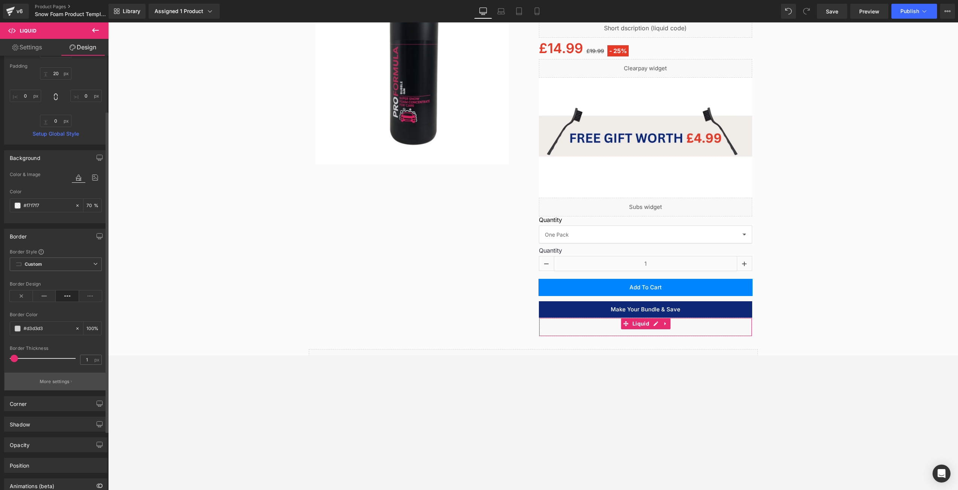
scroll to position [112, 0]
click at [58, 355] on div "Corner" at bounding box center [55, 401] width 102 height 14
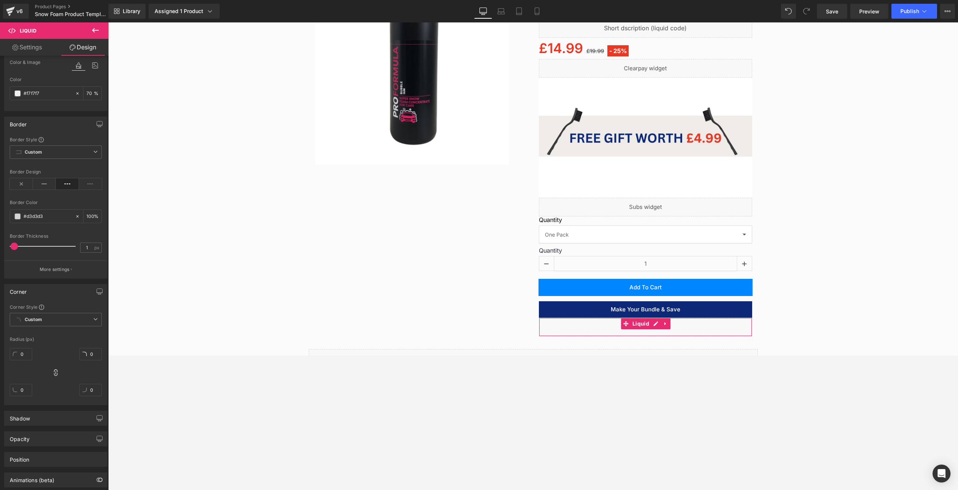
scroll to position [224, 0]
click at [72, 355] on div "Shadow Shadow Style Drop Shadow Outer Shadow #333333 Shadow Color #333333 100 %…" at bounding box center [56, 412] width 112 height 21
click at [70, 355] on div "Shadow" at bounding box center [55, 415] width 102 height 14
drag, startPoint x: 224, startPoint y: 69, endPoint x: 117, endPoint y: 45, distance: 109.9
click at [224, 69] on div "Image Speedy Shipping Heading" at bounding box center [532, 195] width 849 height 568
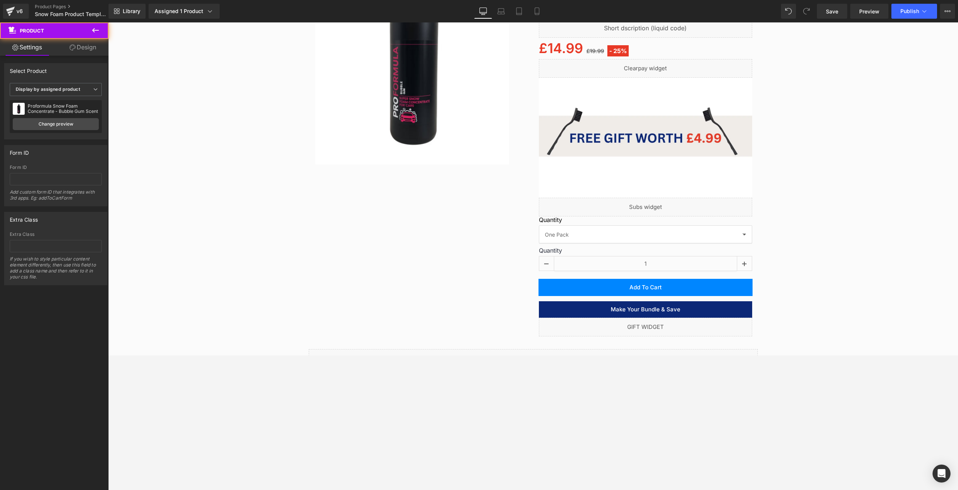
click at [99, 31] on icon at bounding box center [95, 30] width 9 height 9
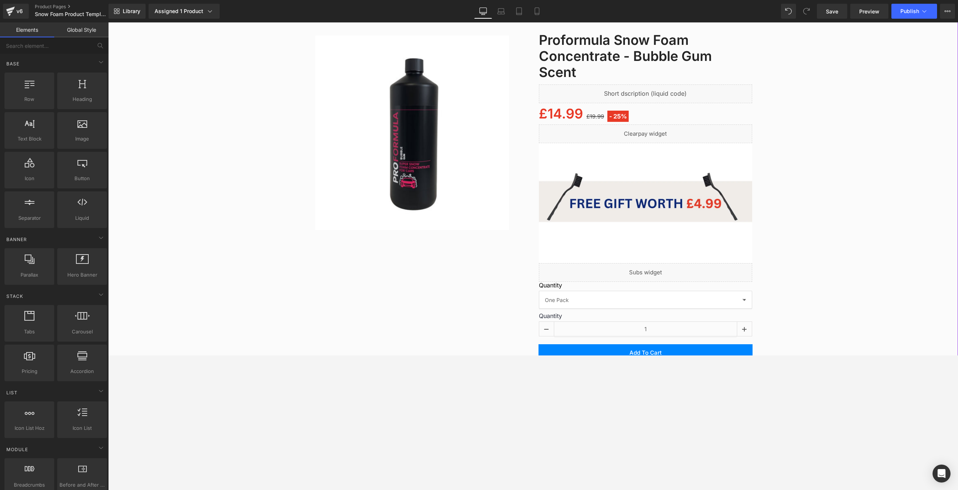
scroll to position [562, 0]
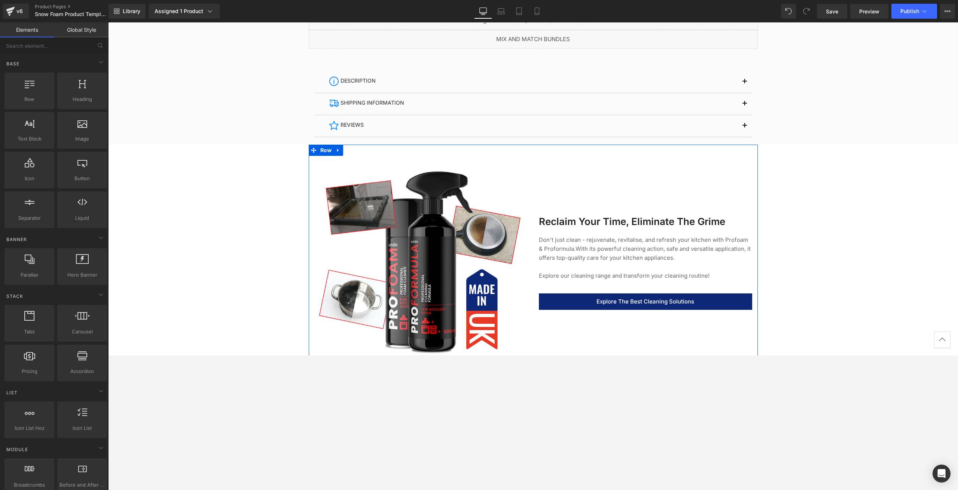
scroll to position [524, 0]
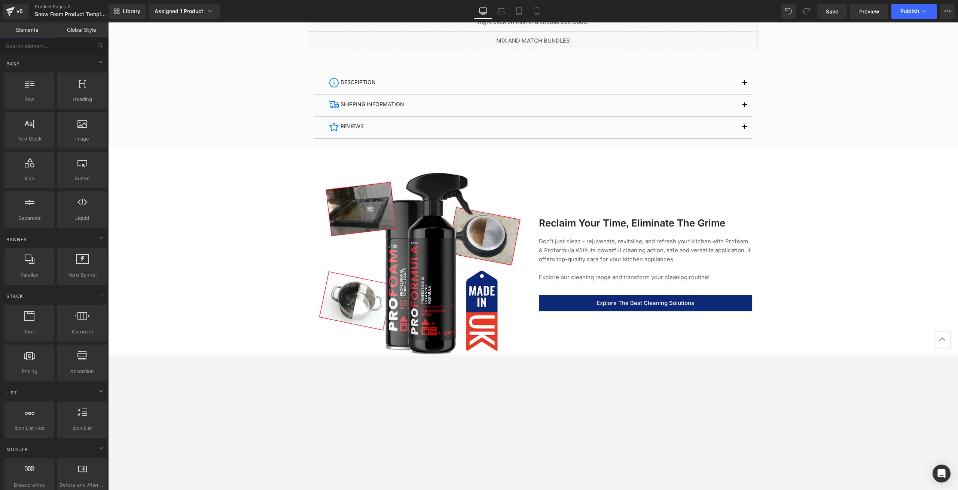
drag, startPoint x: 176, startPoint y: 266, endPoint x: 162, endPoint y: 343, distance: 78.0
click at [177, 267] on div "Image Heading" at bounding box center [532, 35] width 849 height 929
click at [158, 355] on div at bounding box center [532, 256] width 849 height 468
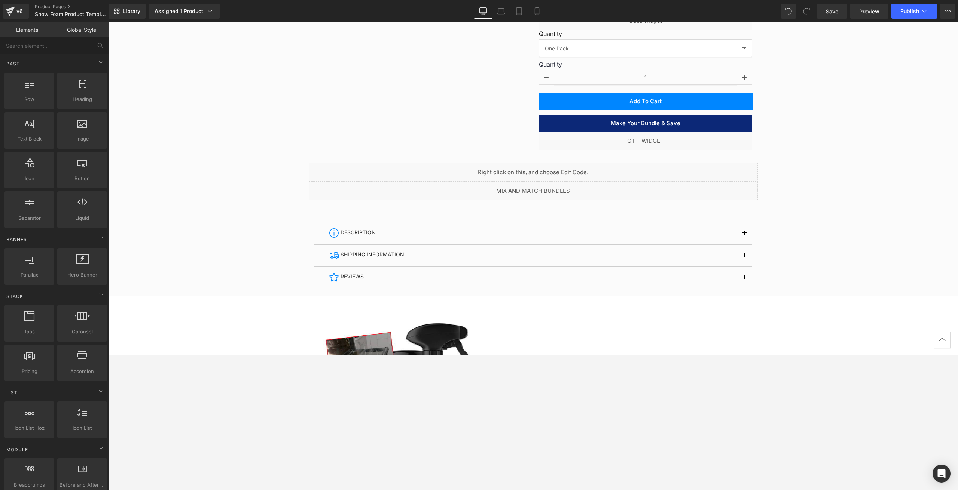
scroll to position [337, 0]
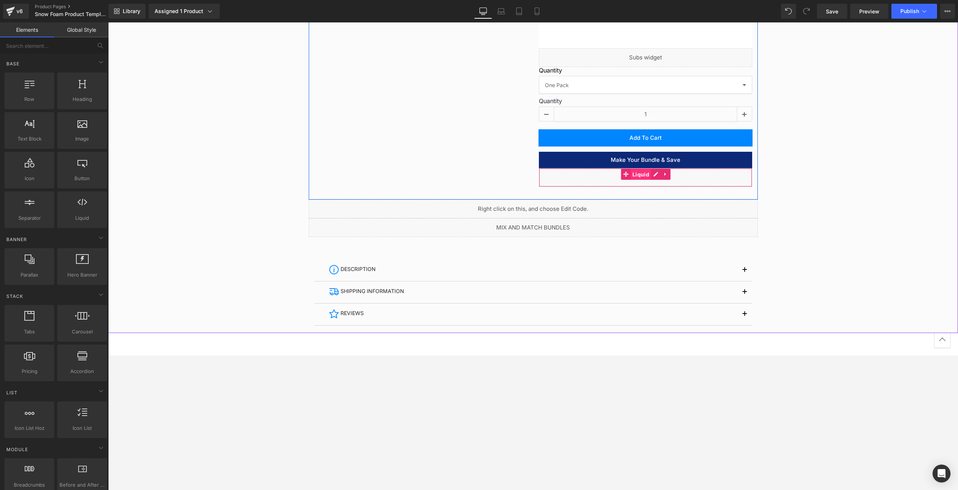
click at [640, 172] on span "Liquid" at bounding box center [640, 174] width 21 height 11
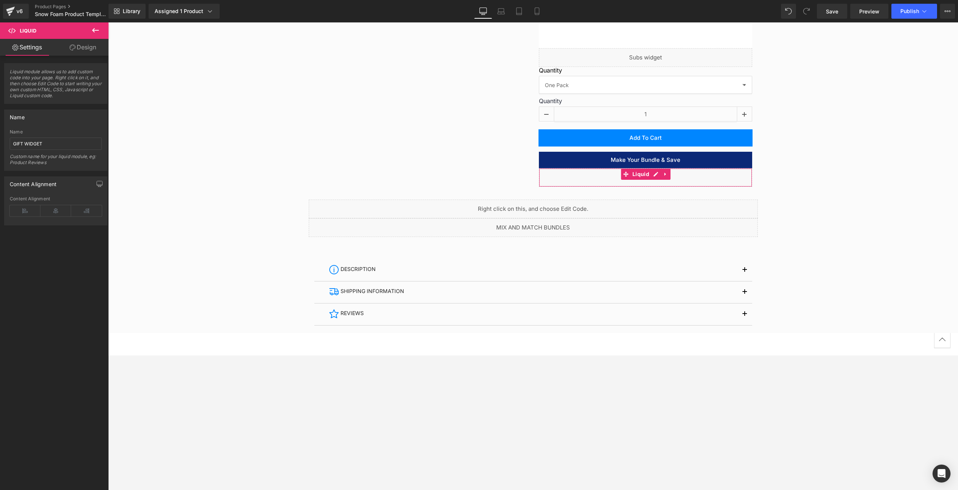
click at [82, 49] on link "Design" at bounding box center [83, 47] width 54 height 17
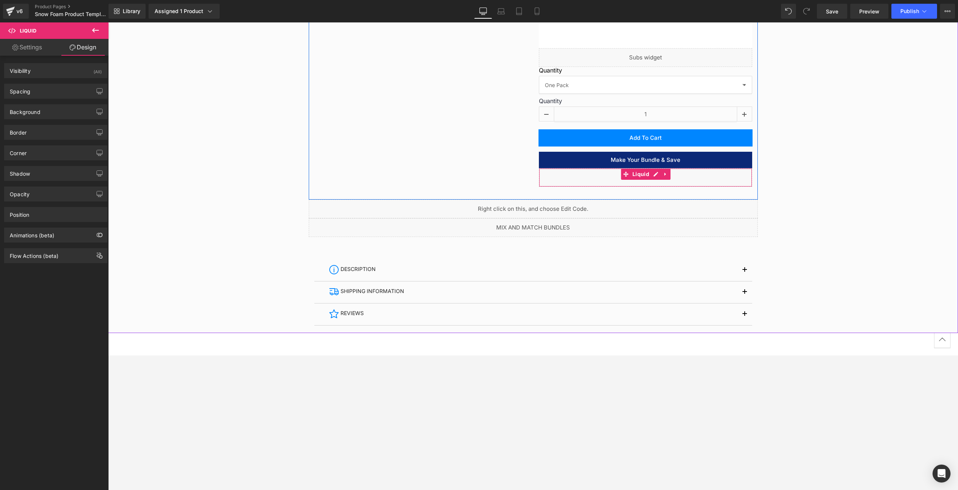
click at [655, 172] on div "Liquid" at bounding box center [645, 177] width 213 height 19
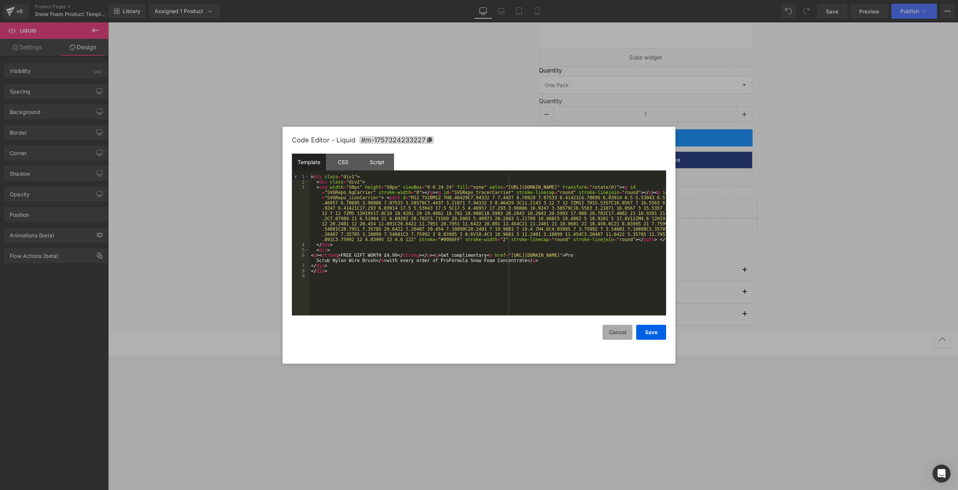
click at [608, 332] on button "Cancel" at bounding box center [617, 332] width 30 height 15
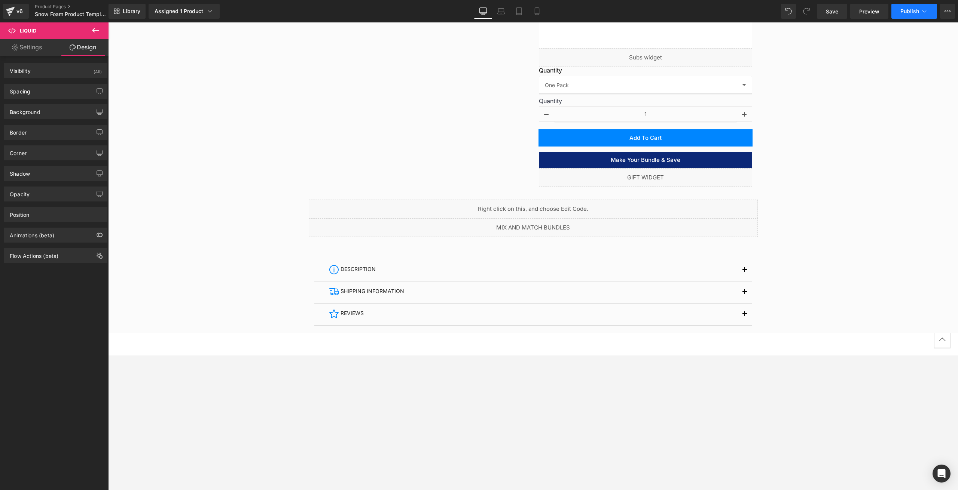
click at [718, 10] on span "Publish" at bounding box center [909, 11] width 19 height 6
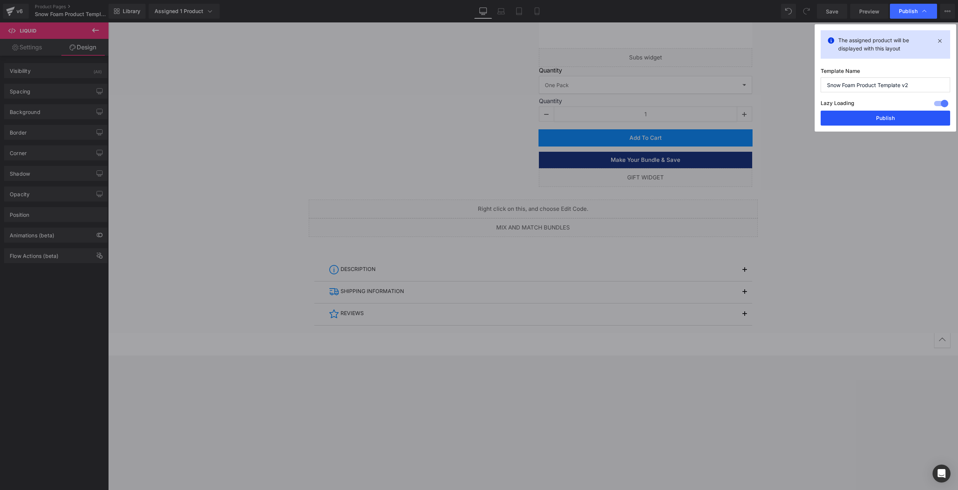
click at [718, 121] on button "Publish" at bounding box center [884, 118] width 129 height 15
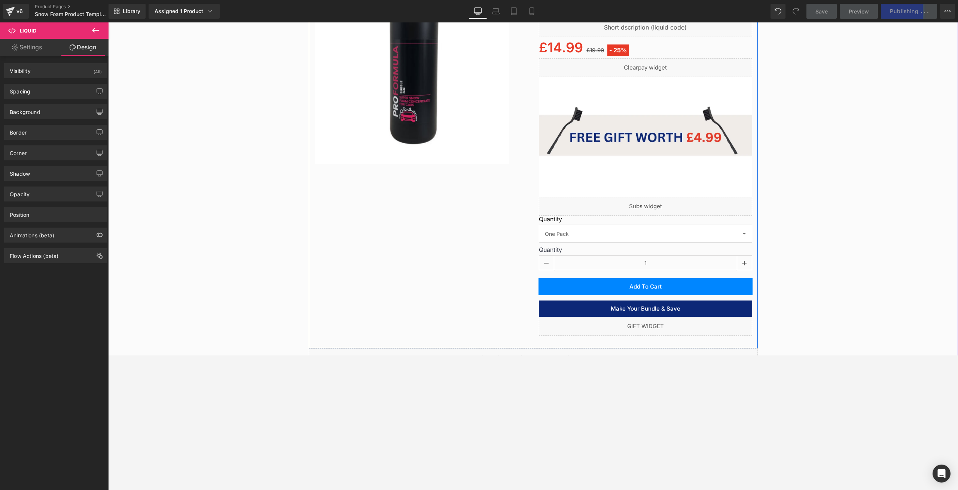
scroll to position [188, 0]
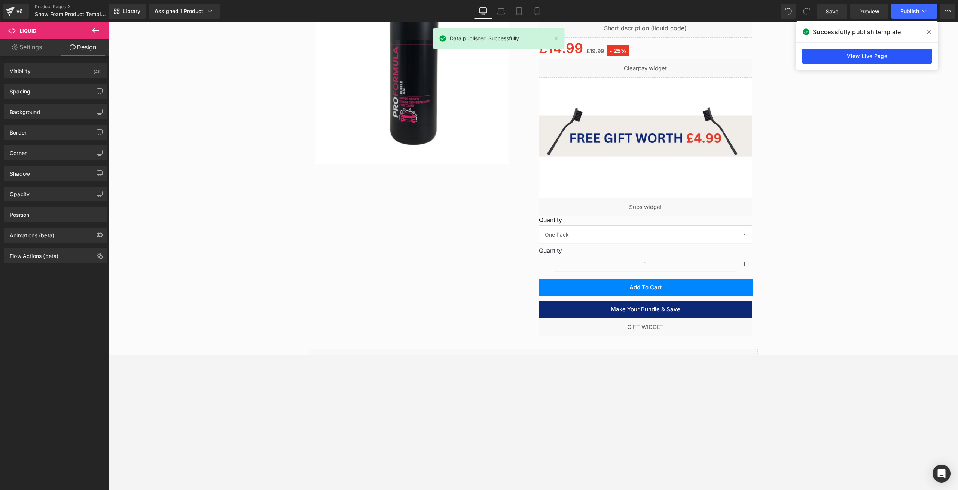
click at [718, 52] on link "View Live Page" at bounding box center [866, 56] width 129 height 15
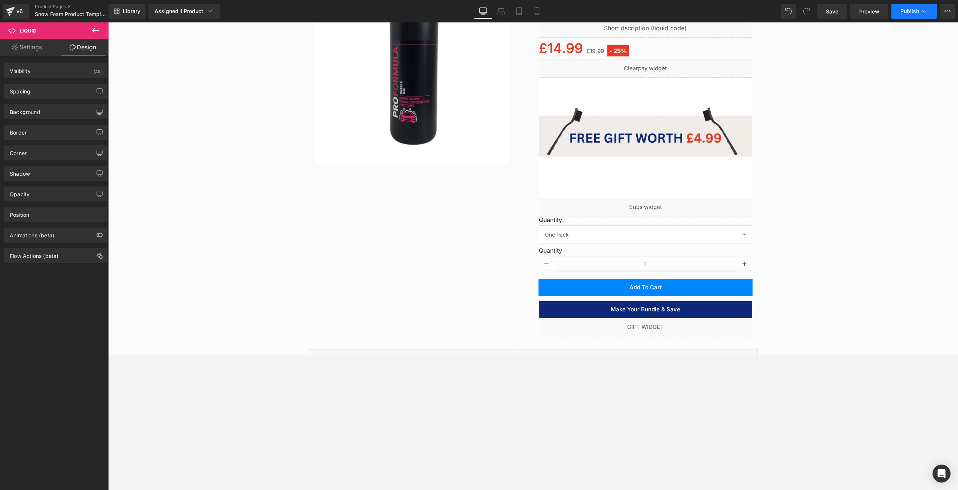
click at [718, 13] on span "Publish" at bounding box center [909, 11] width 19 height 6
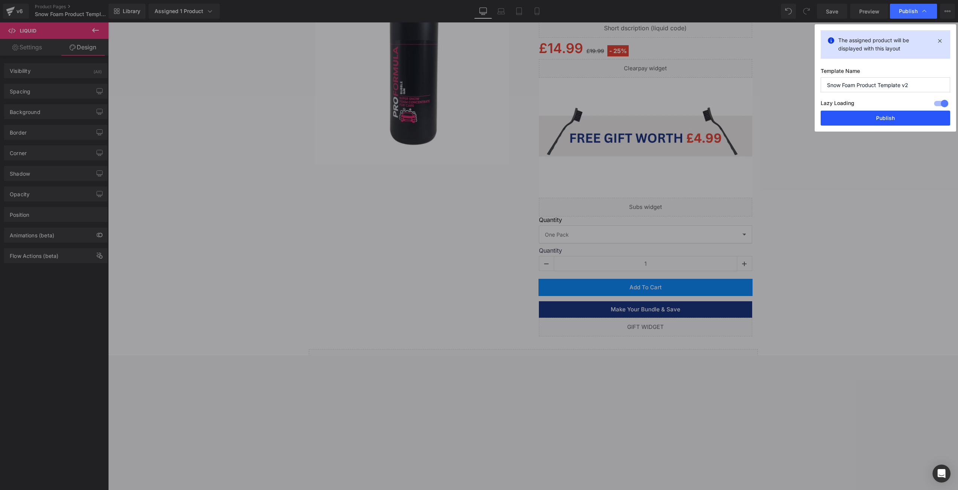
click at [718, 122] on button "Publish" at bounding box center [884, 118] width 129 height 15
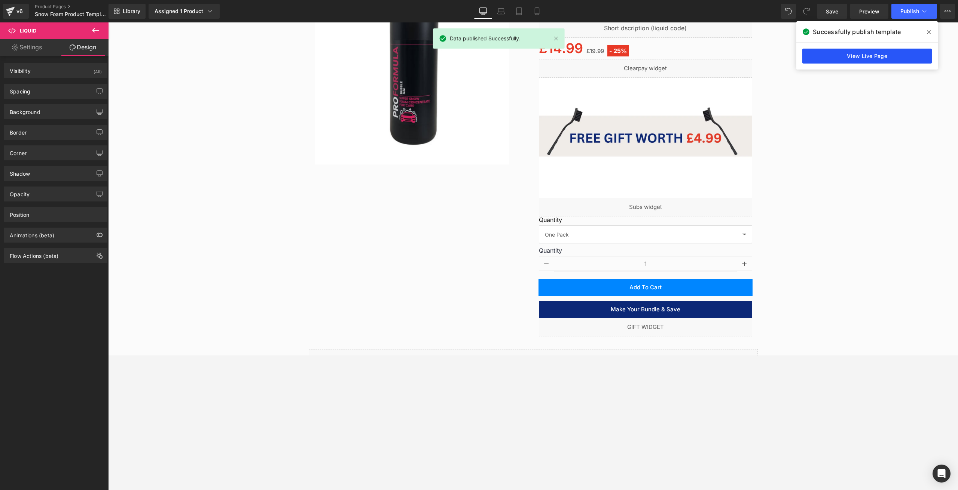
click at [718, 51] on link "View Live Page" at bounding box center [866, 56] width 129 height 15
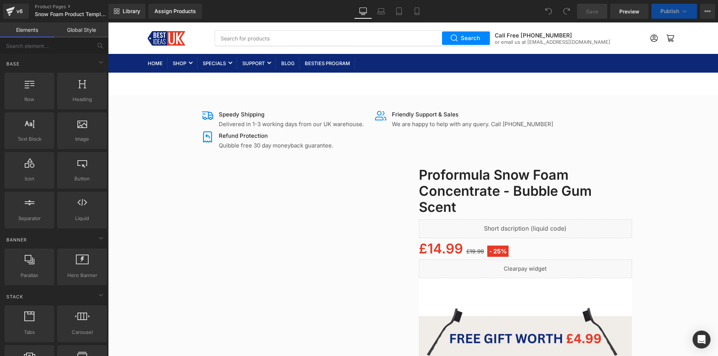
select select "Anthracite Satin"
